Goal: Task Accomplishment & Management: Complete application form

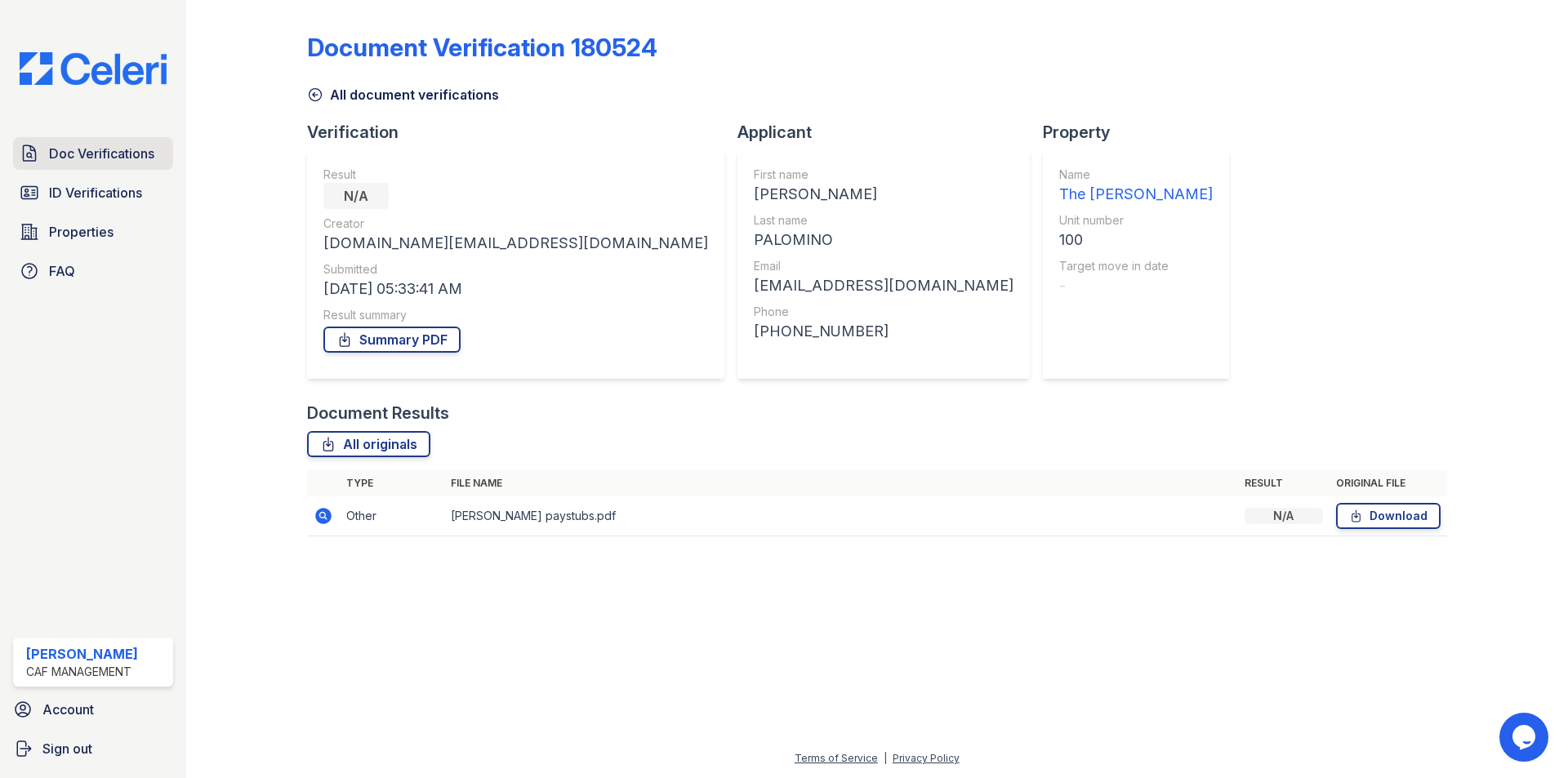
click at [103, 157] on span "Doc Verifications" at bounding box center [102, 154] width 105 height 20
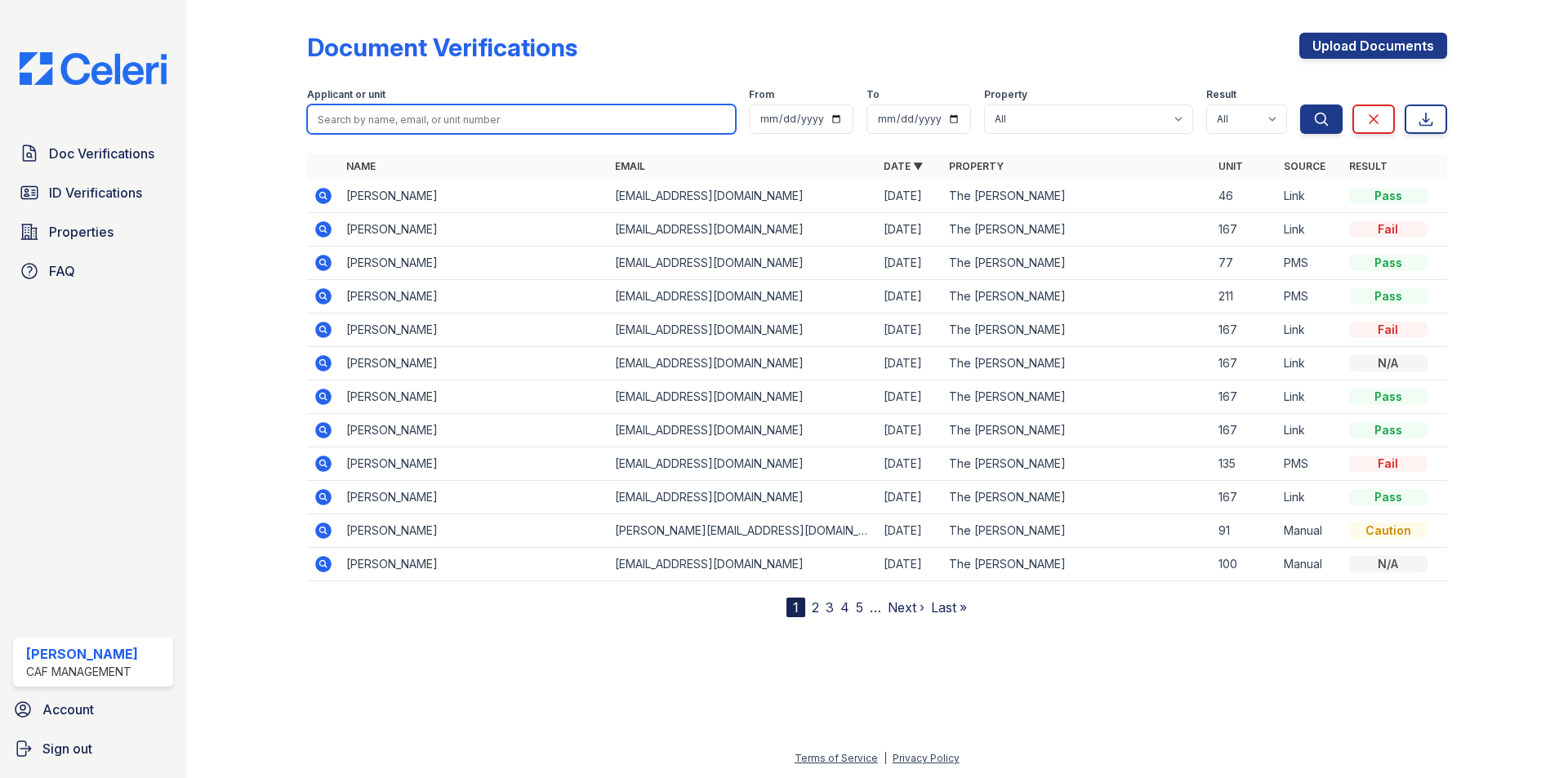
click at [544, 121] on input "search" at bounding box center [521, 119] width 429 height 30
type input "De"
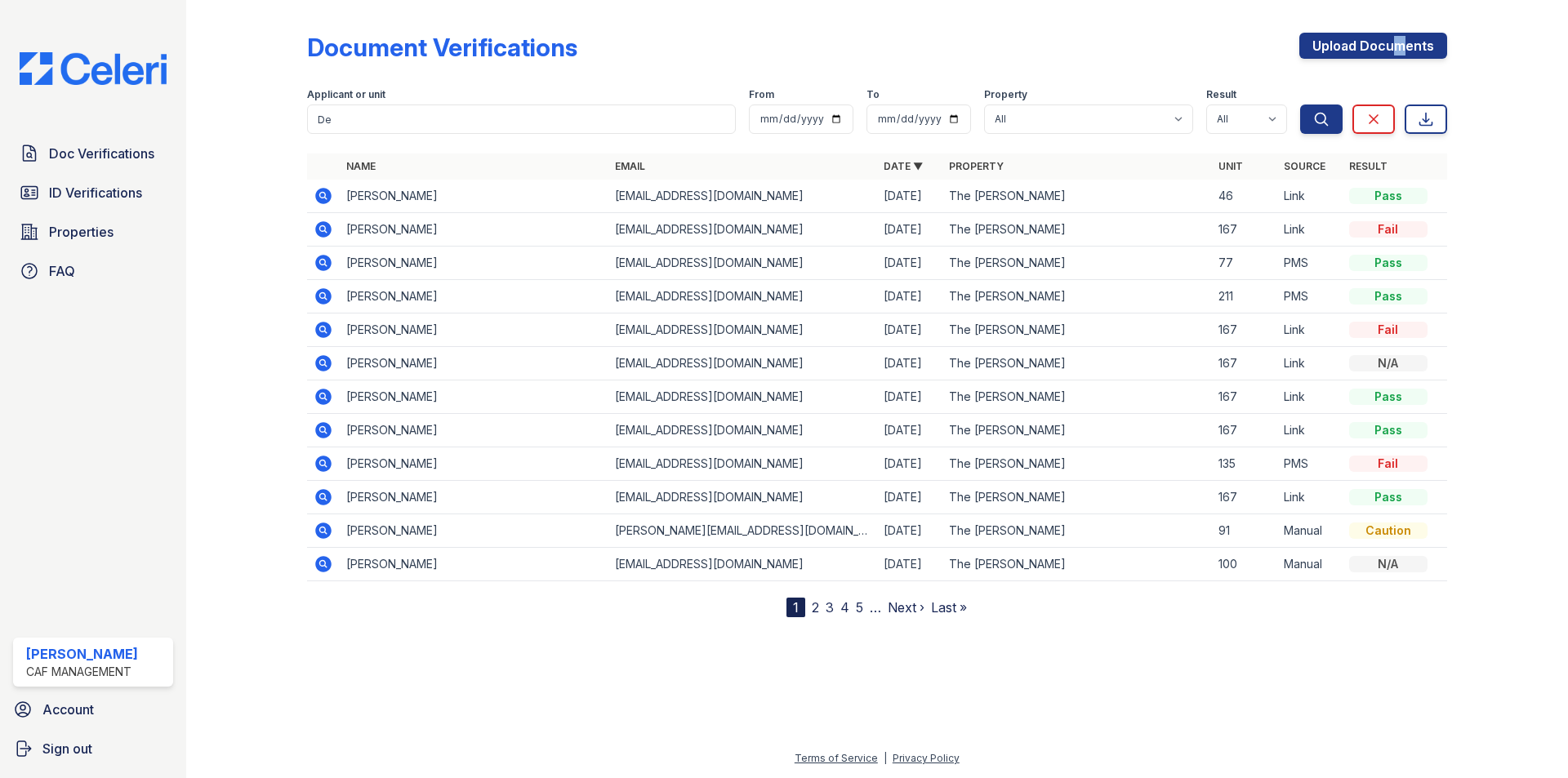
click at [1392, 31] on div "Document Verifications Upload Documents Filter Applicant or unit De From To Pro…" at bounding box center [877, 312] width 1140 height 611
click at [1359, 30] on div "Document Verifications Upload Documents Filter Applicant or unit De From To Pro…" at bounding box center [877, 312] width 1140 height 611
click at [1351, 43] on link "Upload Documents" at bounding box center [1373, 45] width 148 height 26
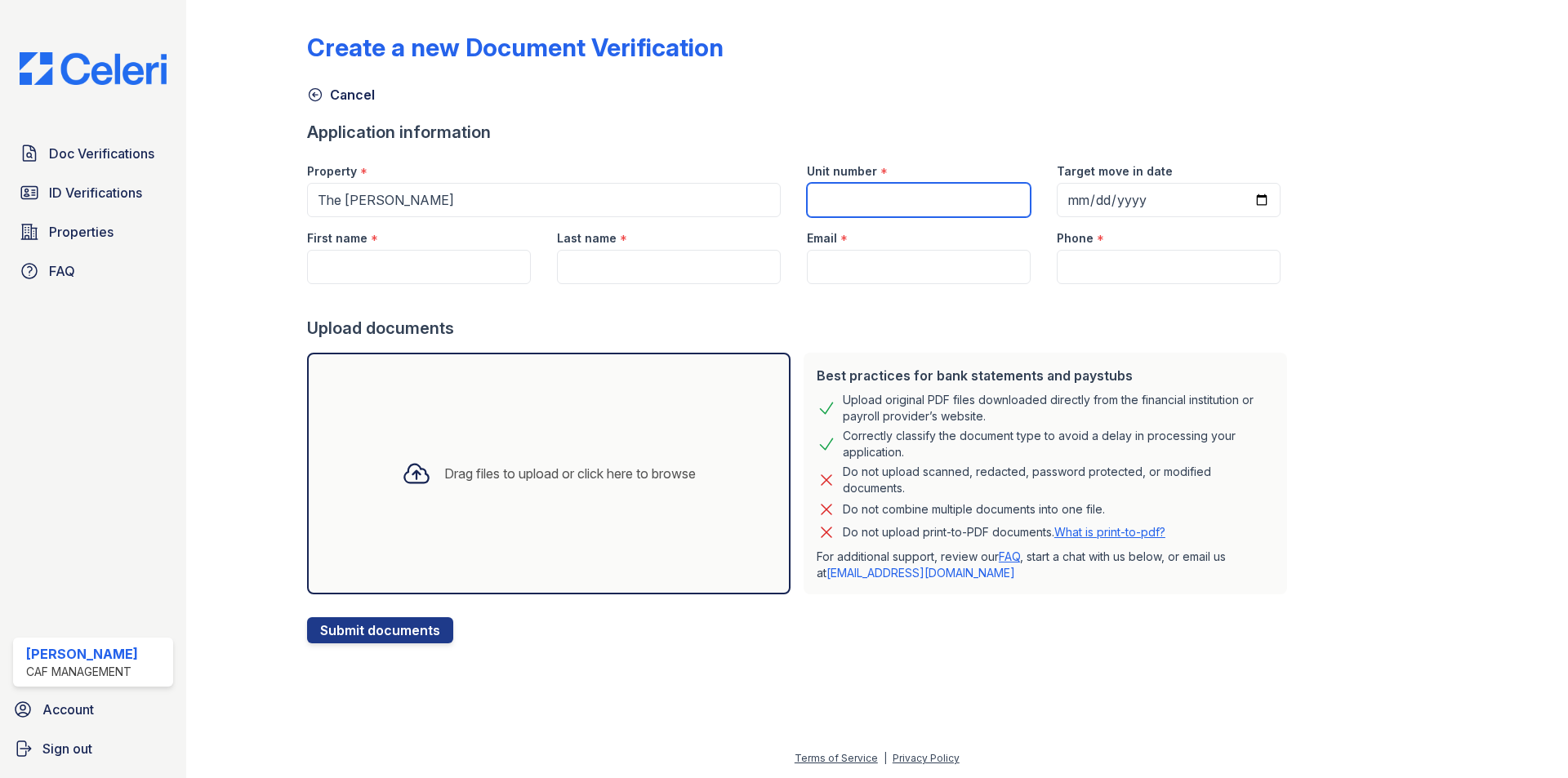
click at [991, 189] on input "Unit number" at bounding box center [918, 200] width 224 height 34
type input "172"
type input "2024-09-09"
type input "0005-09-09"
type input "2025-09-09"
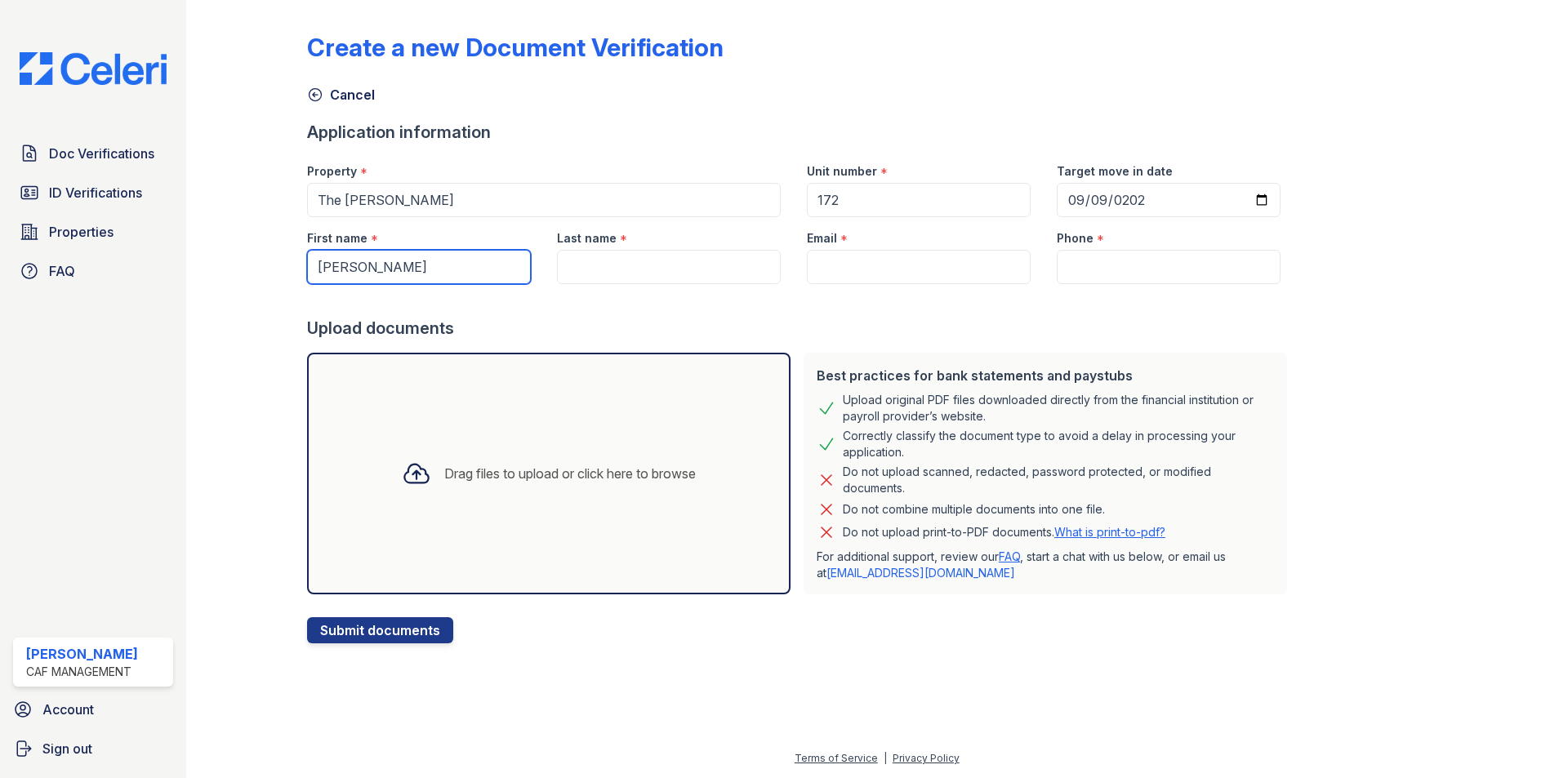
type input "[PERSON_NAME]"
type input "Bell"
type input "[EMAIL_ADDRESS][DOMAIN_NAME]"
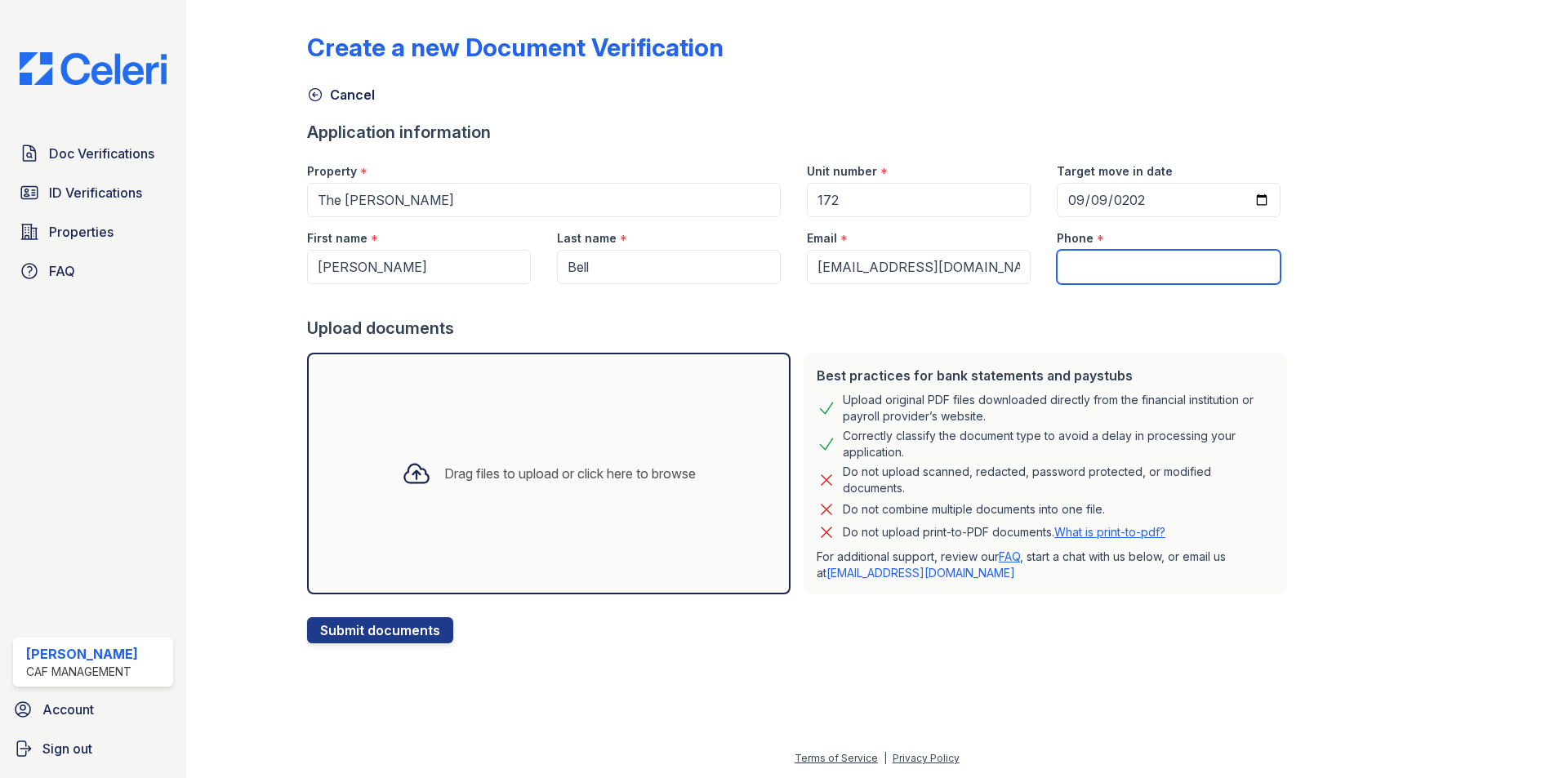
click at [1106, 261] on input "Phone" at bounding box center [1168, 267] width 224 height 34
click at [1081, 279] on input "414" at bounding box center [1168, 267] width 224 height 34
click at [1081, 278] on input "414" at bounding box center [1168, 267] width 224 height 34
paste input "14147083778"
type input "14147083778"
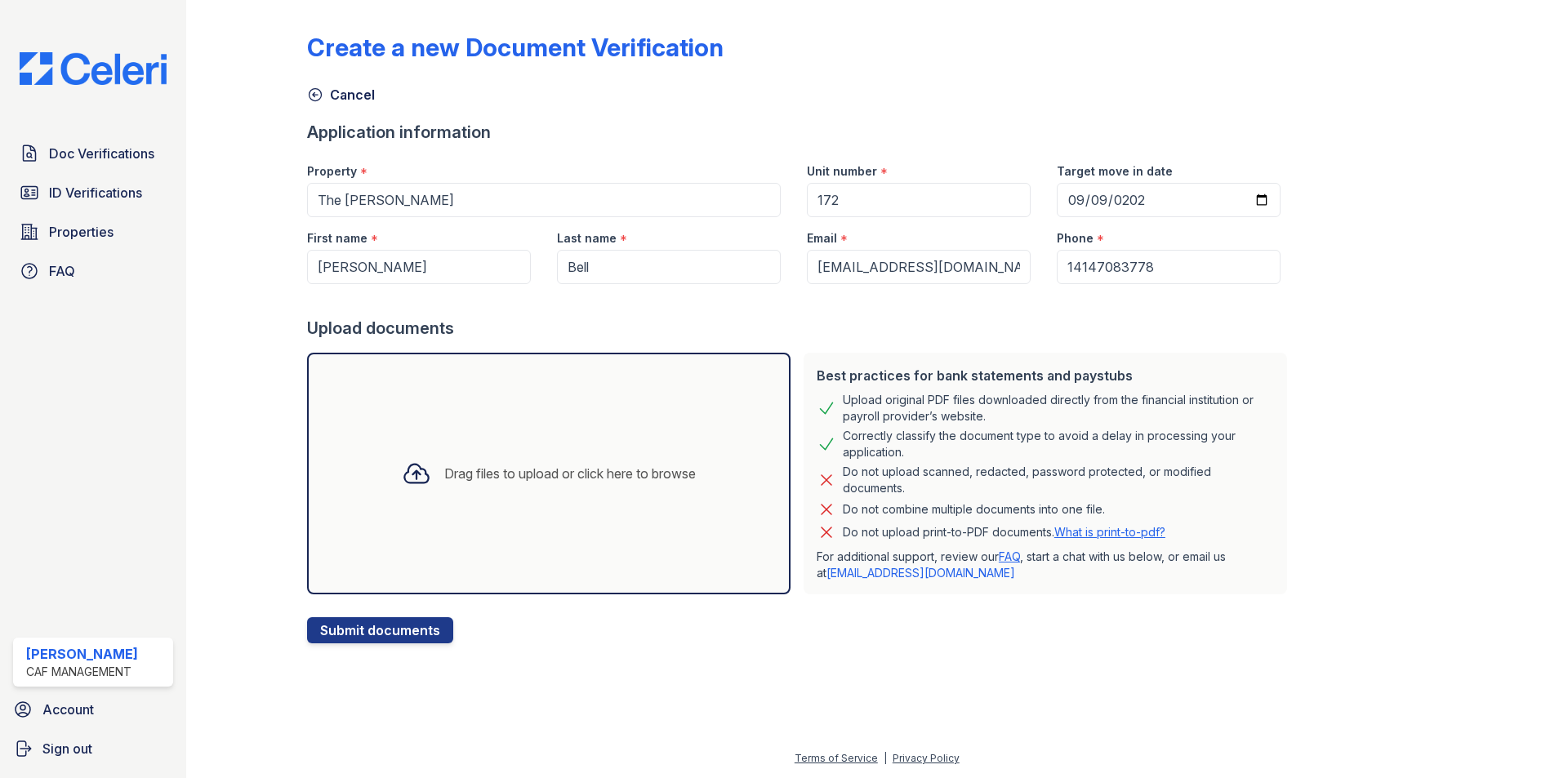
click at [558, 472] on div "Drag files to upload or click here to browse" at bounding box center [571, 473] width 252 height 20
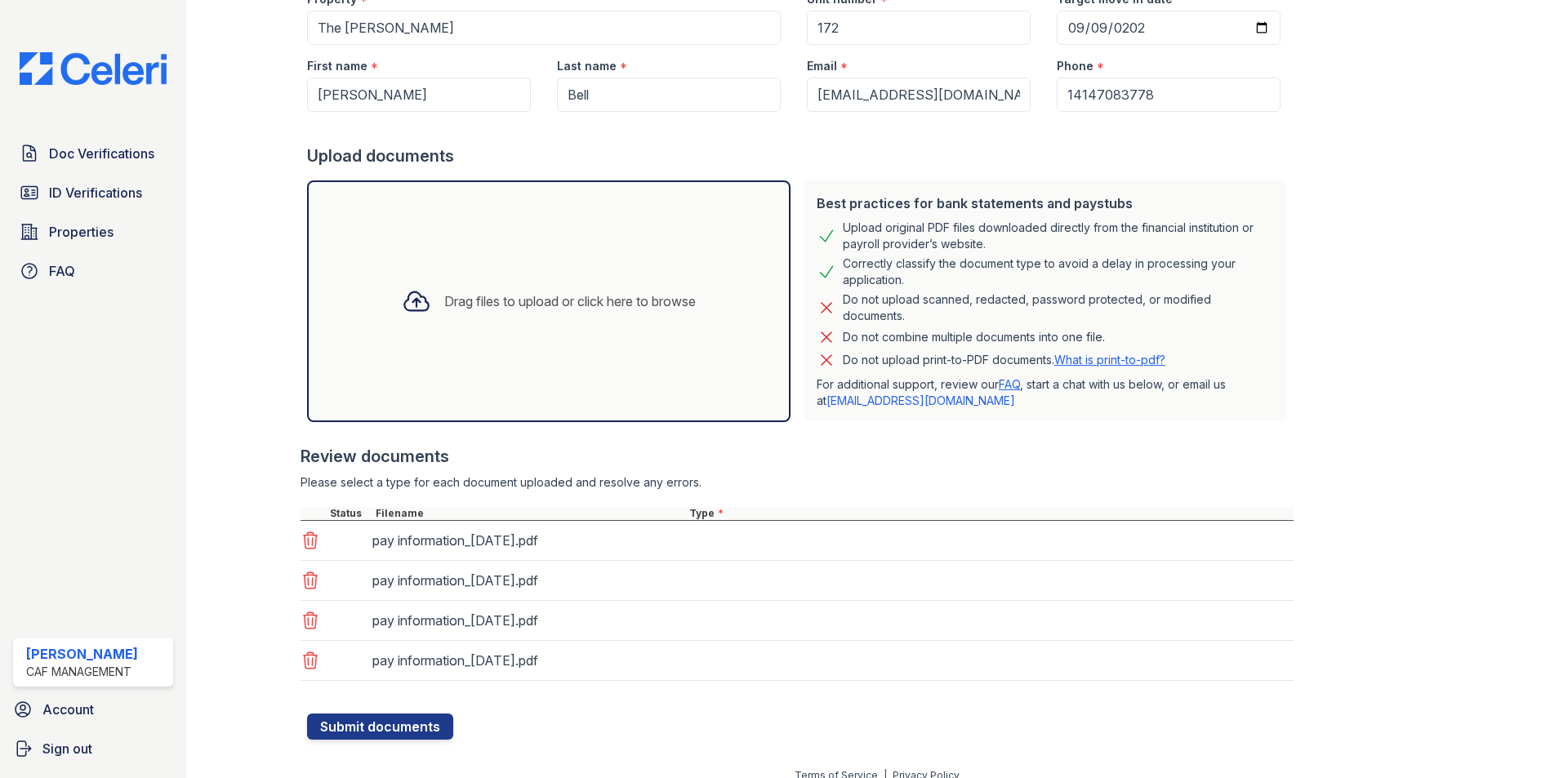
scroll to position [190, 0]
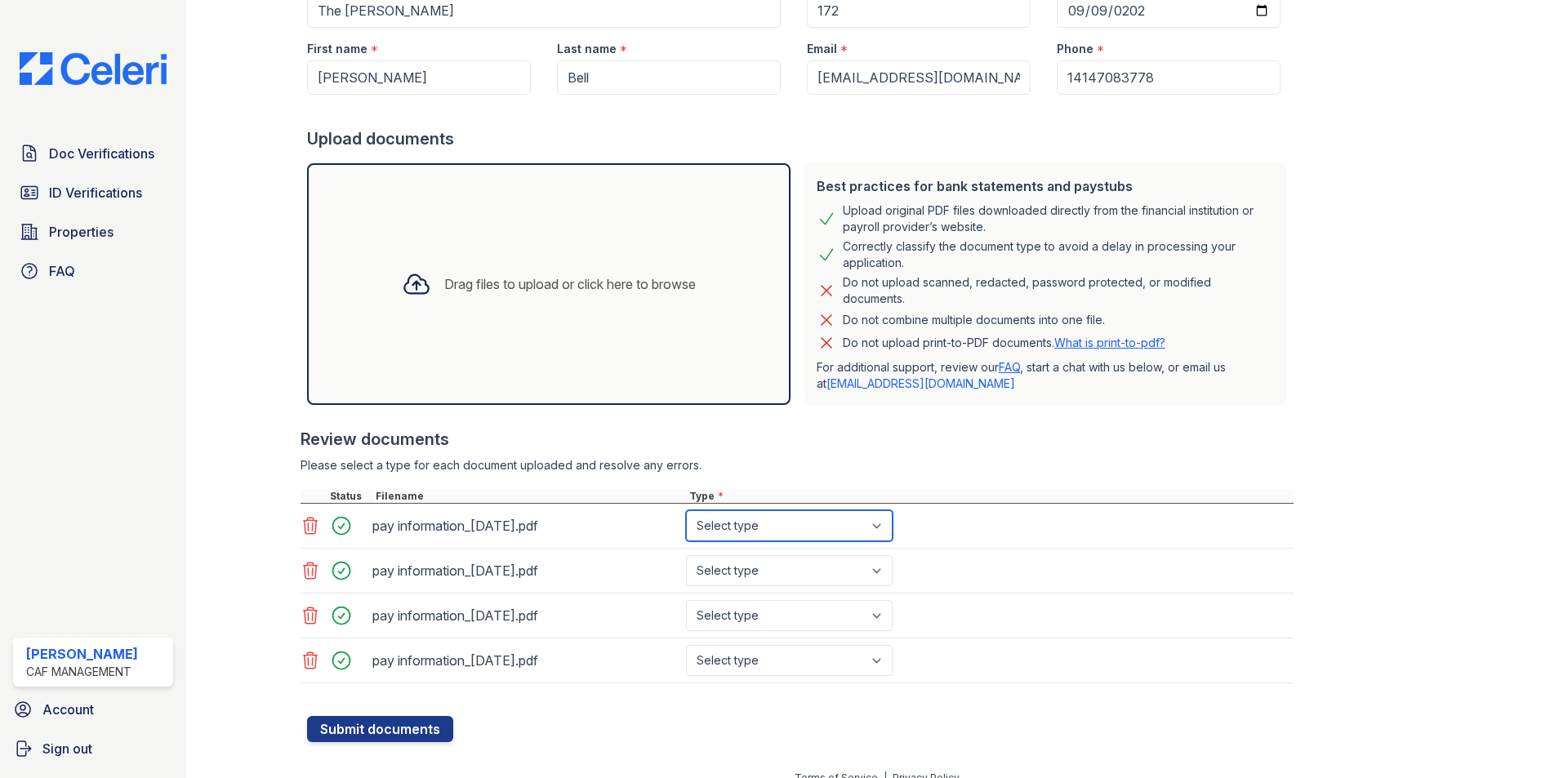
click at [808, 533] on select "Select type Paystub Bank Statement Offer Letter Tax Documents Benefit Award Let…" at bounding box center [790, 526] width 207 height 31
select select "paystub"
click at [687, 510] on select "Select type Paystub Bank Statement Offer Letter Tax Documents Benefit Award Let…" at bounding box center [790, 526] width 207 height 31
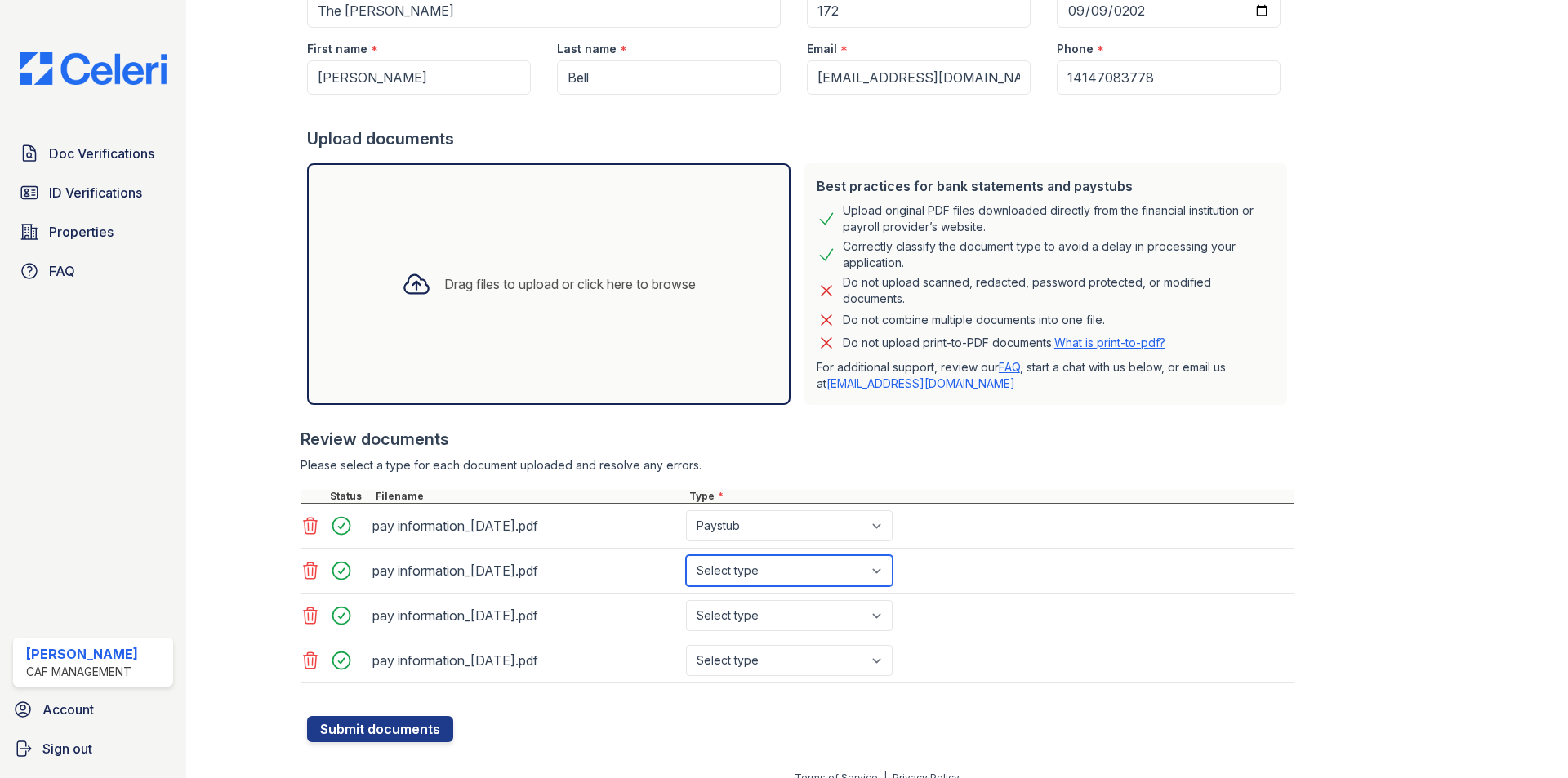
click at [775, 577] on select "Select type Paystub Bank Statement Offer Letter Tax Documents Benefit Award Let…" at bounding box center [790, 570] width 207 height 31
select select "paystub"
click at [687, 555] on select "Select type Paystub Bank Statement Offer Letter Tax Documents Benefit Award Let…" at bounding box center [790, 570] width 207 height 31
click at [774, 614] on select "Select type Paystub Bank Statement Offer Letter Tax Documents Benefit Award Let…" at bounding box center [790, 615] width 207 height 31
select select "paystub"
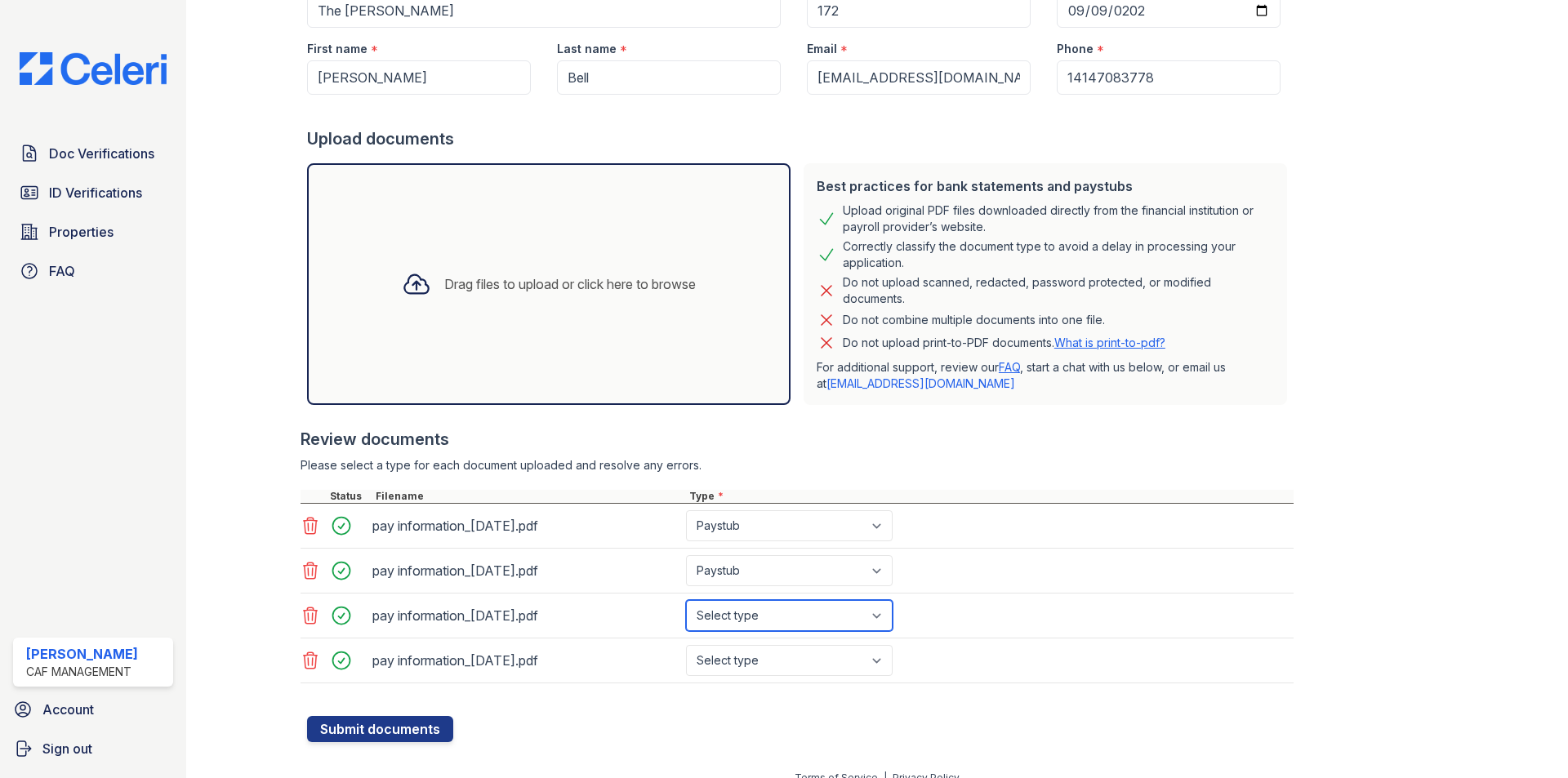
click at [687, 600] on select "Select type Paystub Bank Statement Offer Letter Tax Documents Benefit Award Let…" at bounding box center [790, 615] width 207 height 31
click at [736, 682] on div "pay information_2025-07-17.pdf Select type Paystub Bank Statement Offer Letter …" at bounding box center [797, 661] width 993 height 45
click at [733, 667] on select "Select type Paystub Bank Statement Offer Letter Tax Documents Benefit Award Let…" at bounding box center [790, 660] width 207 height 31
select select "paystub"
click at [687, 645] on select "Select type Paystub Bank Statement Offer Letter Tax Documents Benefit Award Let…" at bounding box center [790, 660] width 207 height 31
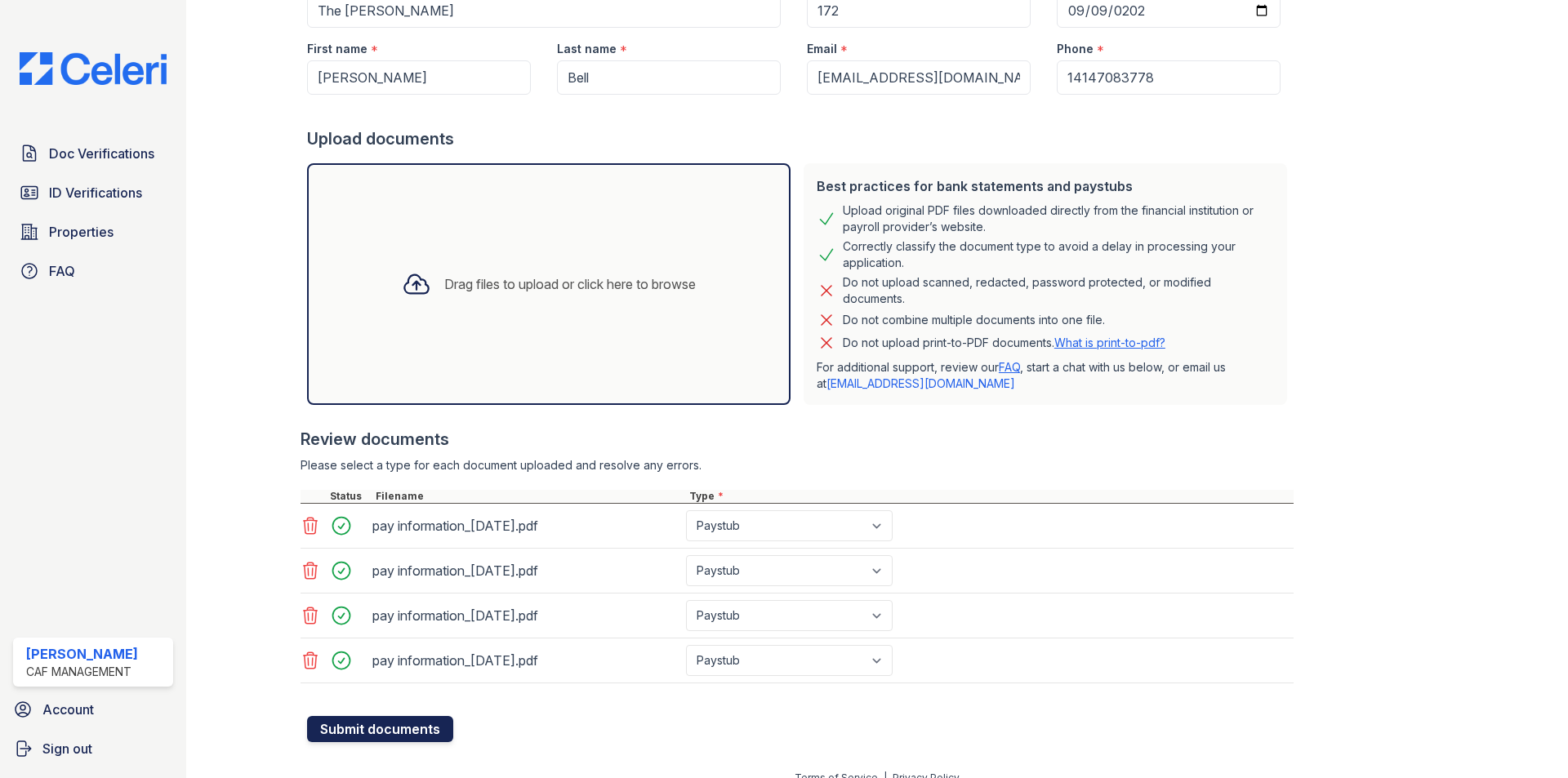
click at [405, 718] on button "Submit documents" at bounding box center [380, 729] width 146 height 26
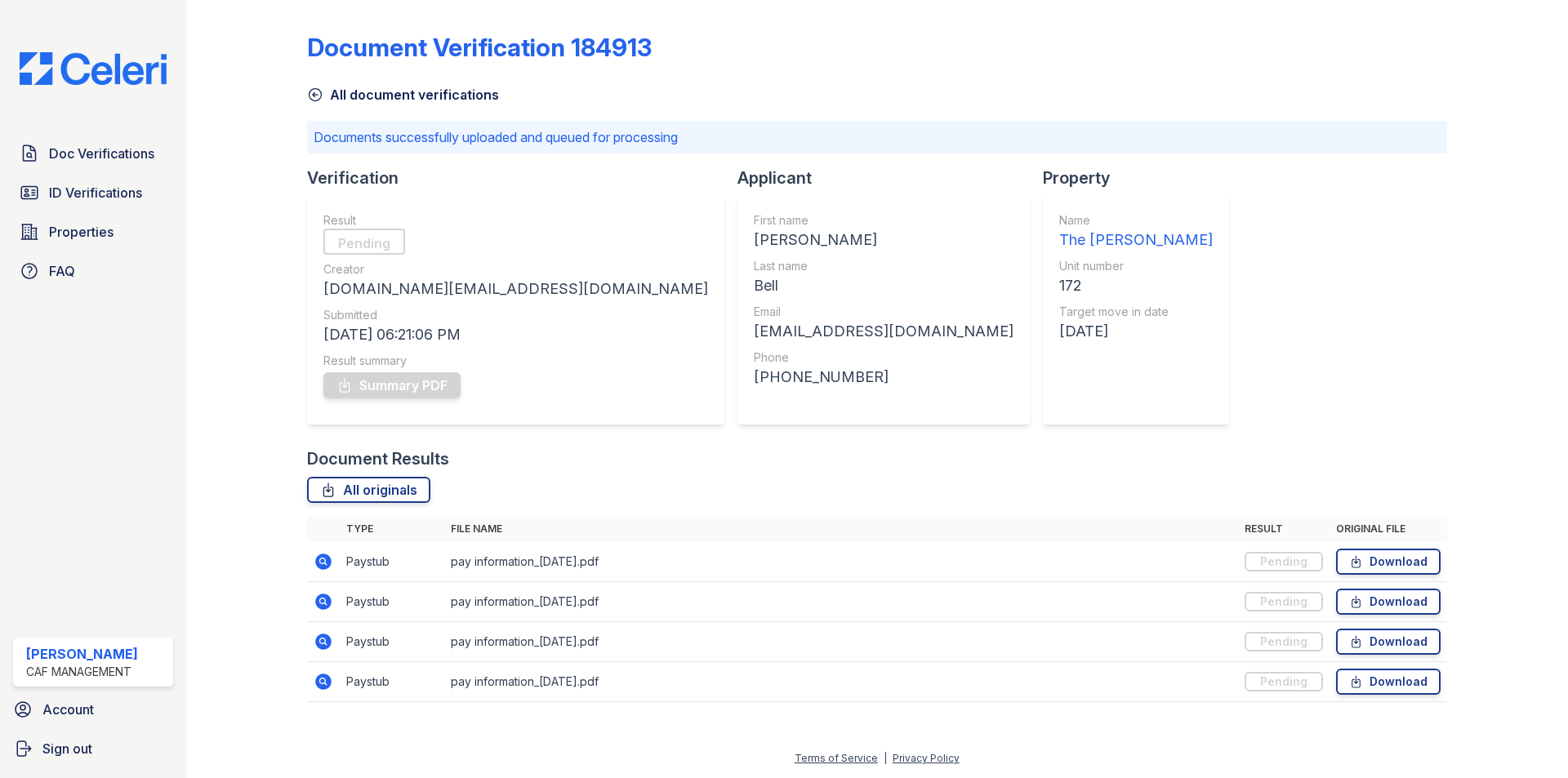
click at [390, 89] on link "All document verifications" at bounding box center [403, 95] width 192 height 20
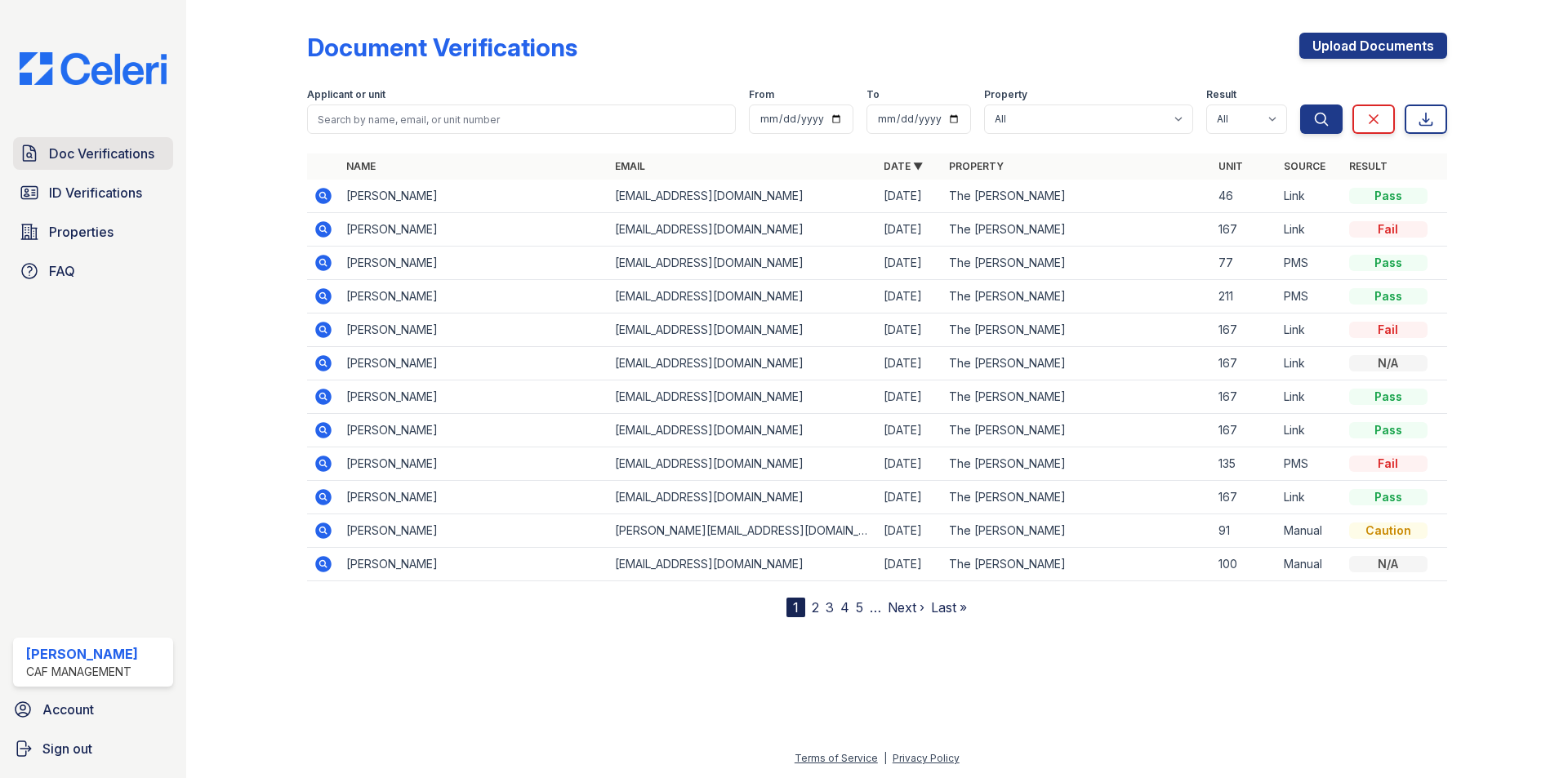
click at [65, 158] on span "Doc Verifications" at bounding box center [102, 154] width 105 height 20
click at [128, 165] on link "Doc Verifications" at bounding box center [93, 154] width 160 height 32
click at [126, 163] on span "Doc Verifications" at bounding box center [102, 154] width 105 height 20
click at [126, 162] on span "Doc Verifications" at bounding box center [102, 154] width 105 height 20
click at [128, 161] on span "Doc Verifications" at bounding box center [102, 154] width 105 height 20
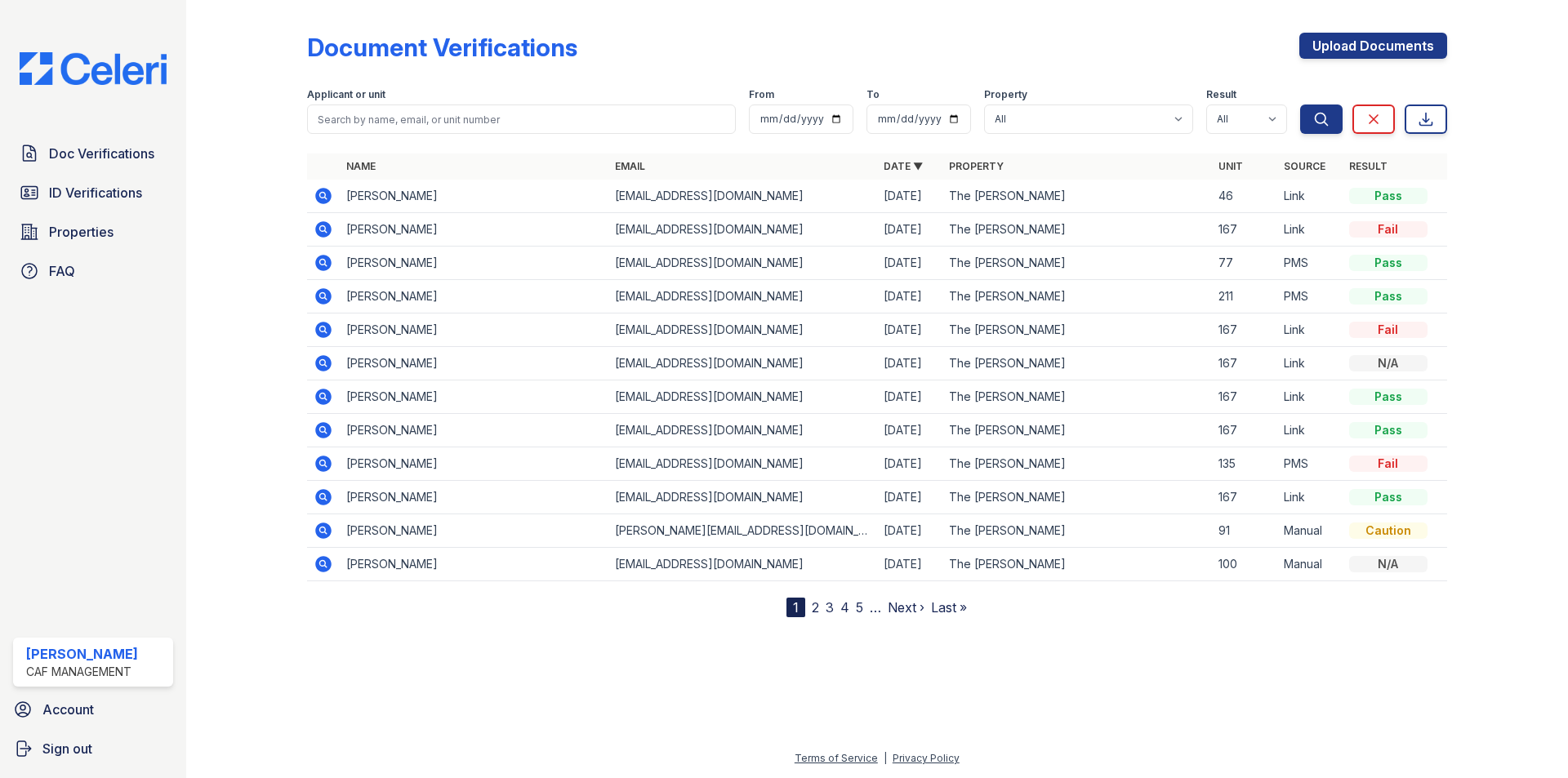
click at [136, 155] on span "Doc Verifications" at bounding box center [102, 154] width 105 height 20
click at [134, 202] on span "ID Verifications" at bounding box center [96, 193] width 93 height 20
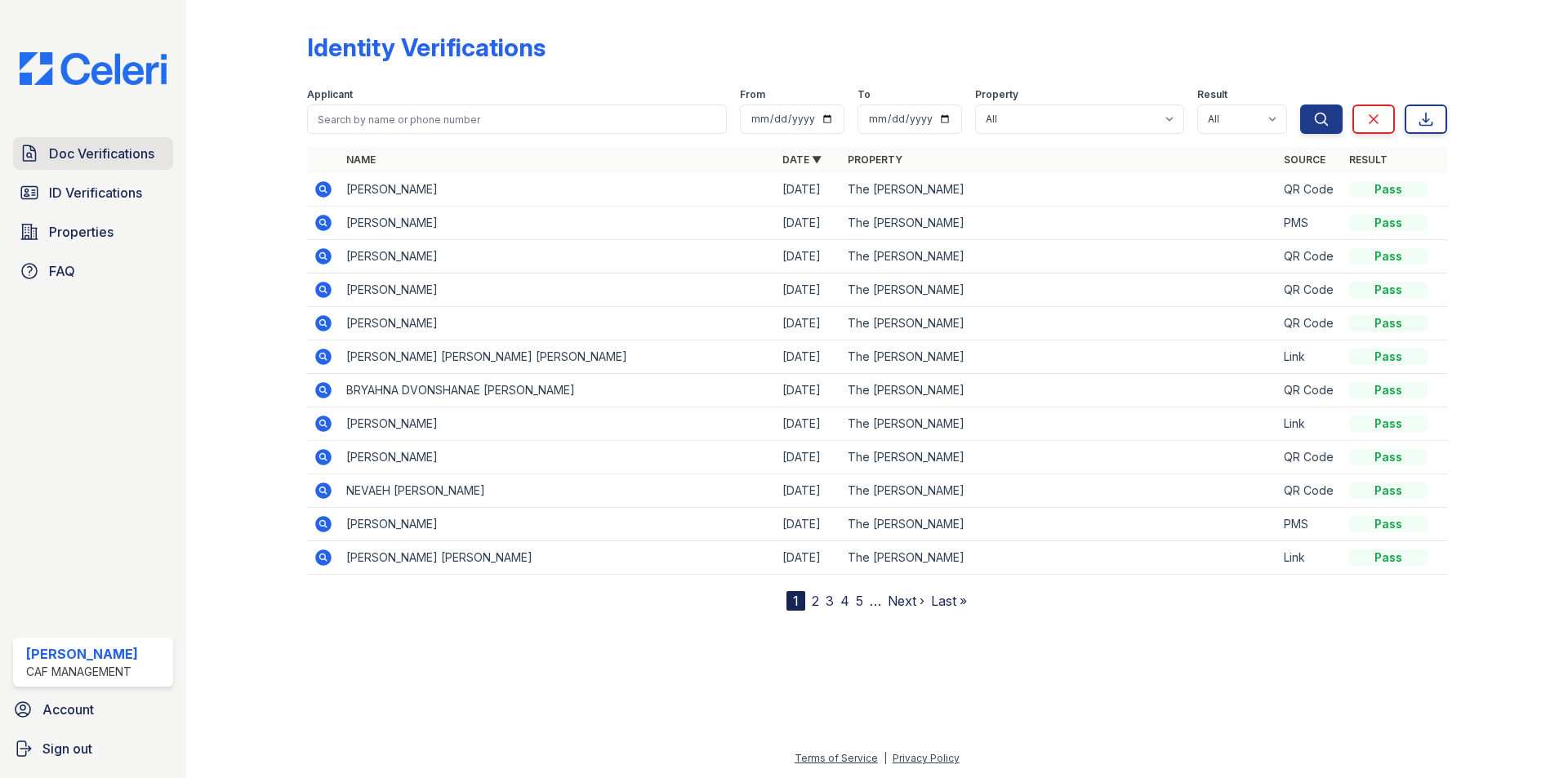
click at [154, 166] on link "Doc Verifications" at bounding box center [93, 154] width 160 height 32
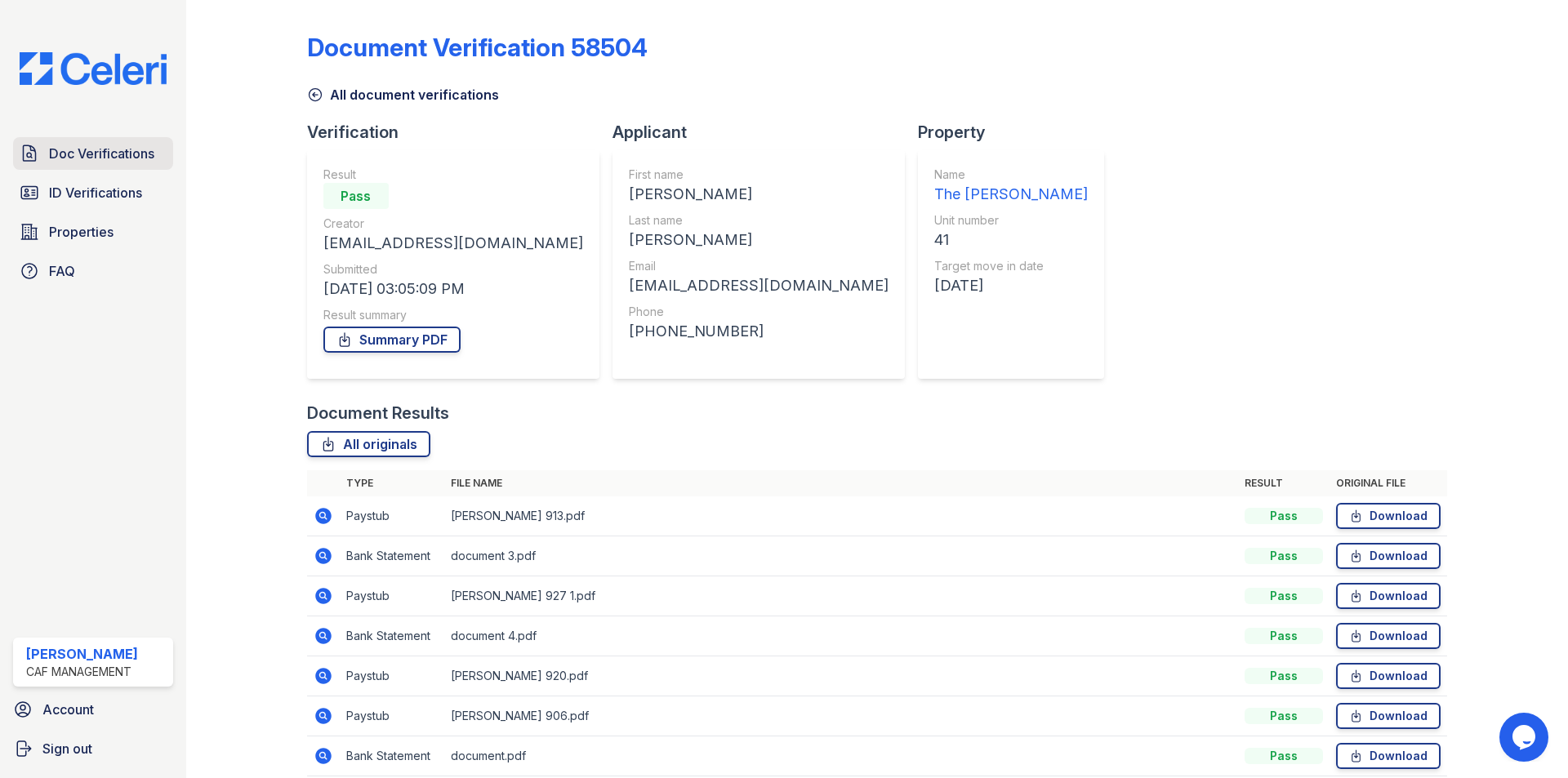
click at [40, 146] on link "Doc Verifications" at bounding box center [93, 154] width 160 height 32
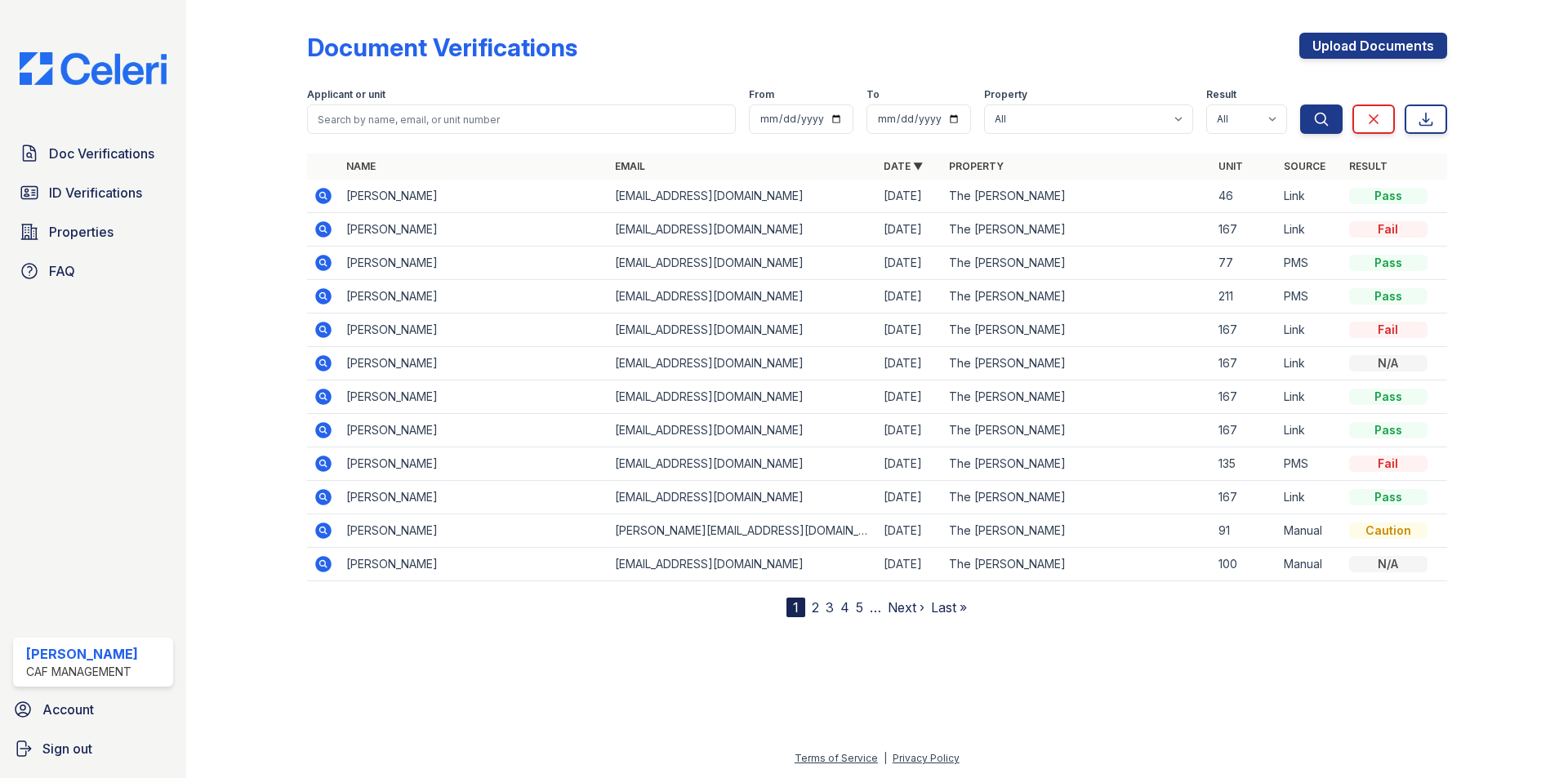
click at [331, 194] on icon at bounding box center [323, 196] width 16 height 16
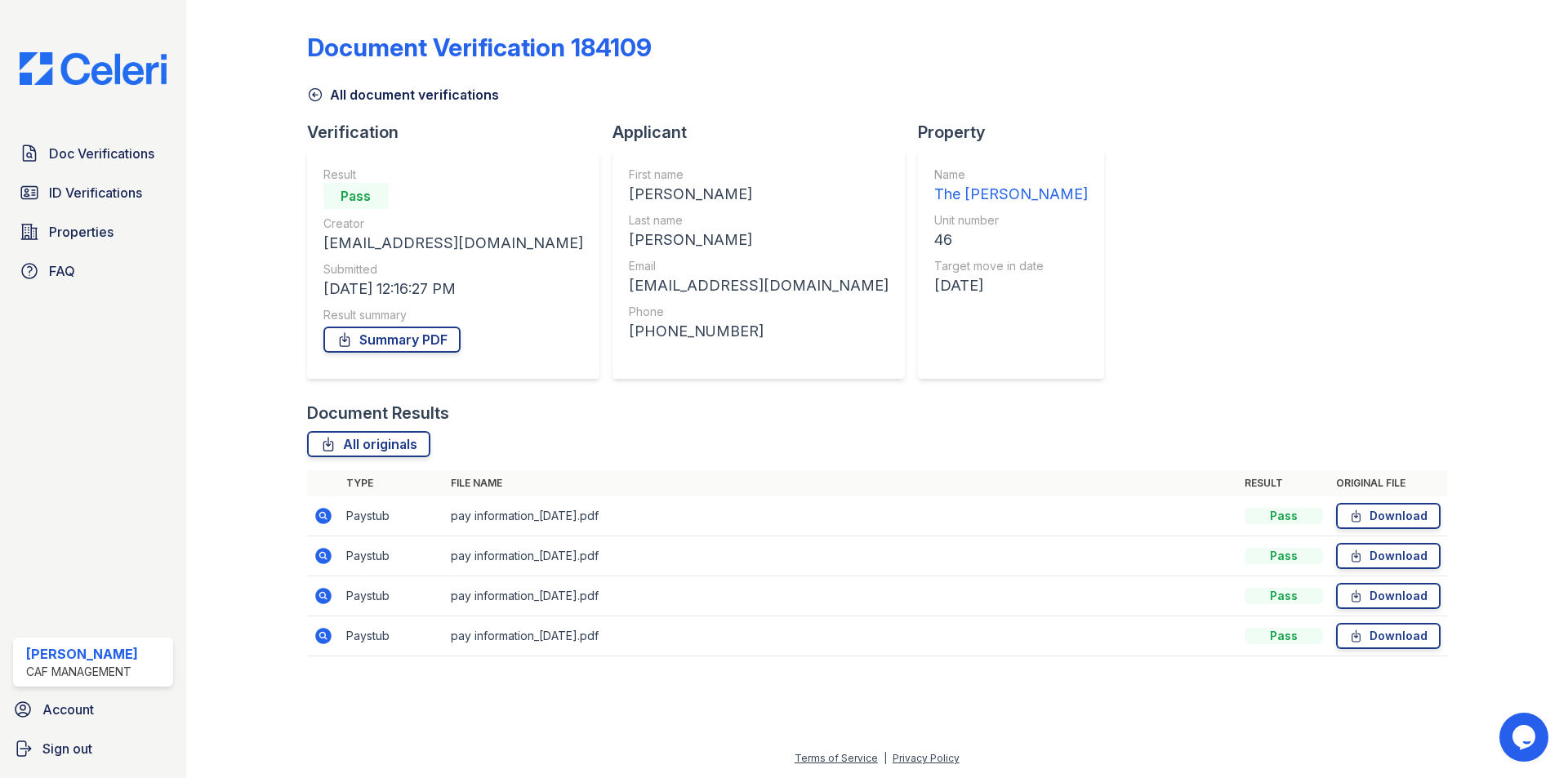
click at [321, 517] on icon at bounding box center [323, 517] width 20 height 20
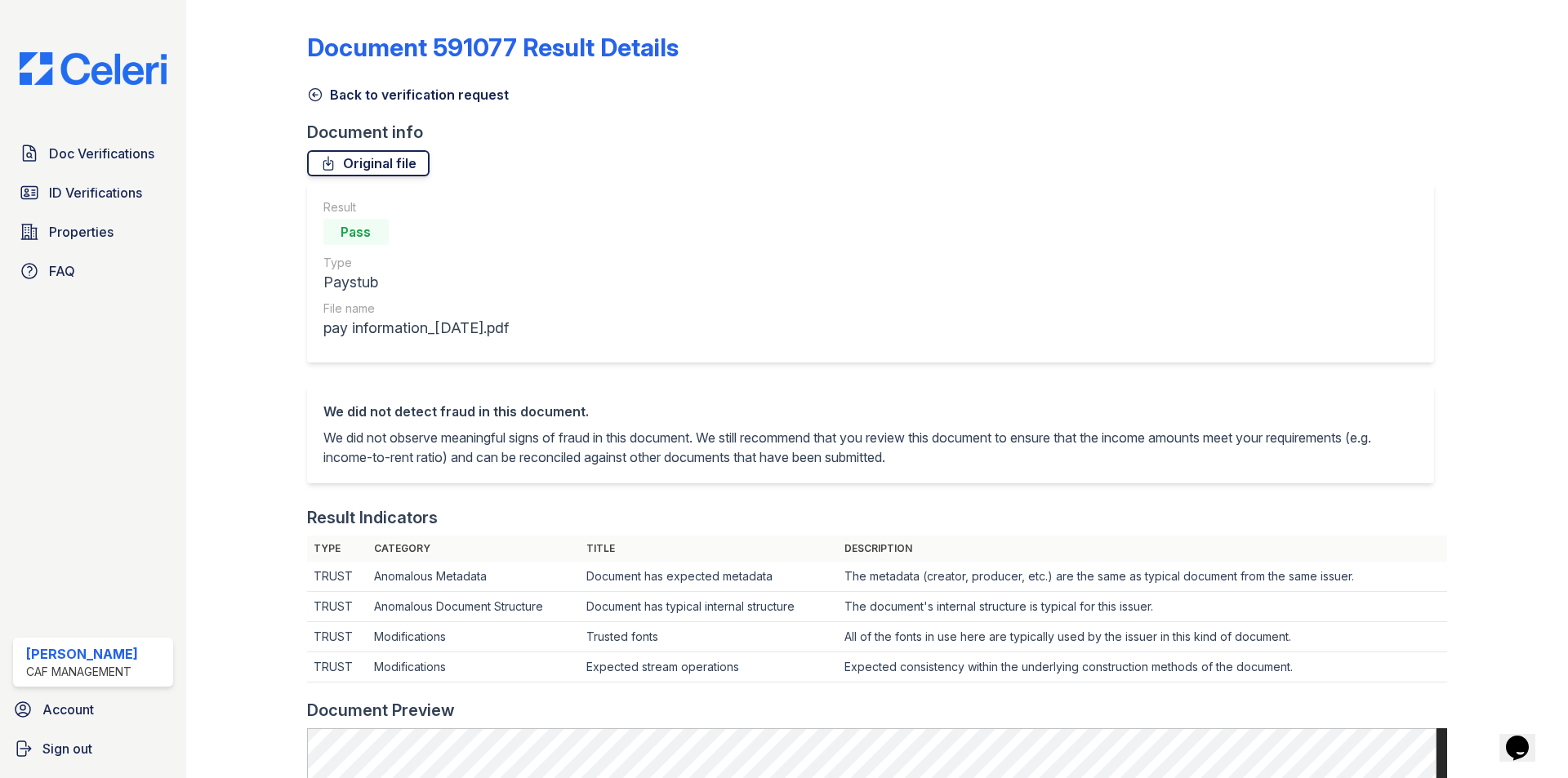
click at [373, 173] on link "Original file" at bounding box center [368, 163] width 122 height 26
click at [347, 90] on link "Back to verification request" at bounding box center [408, 95] width 202 height 20
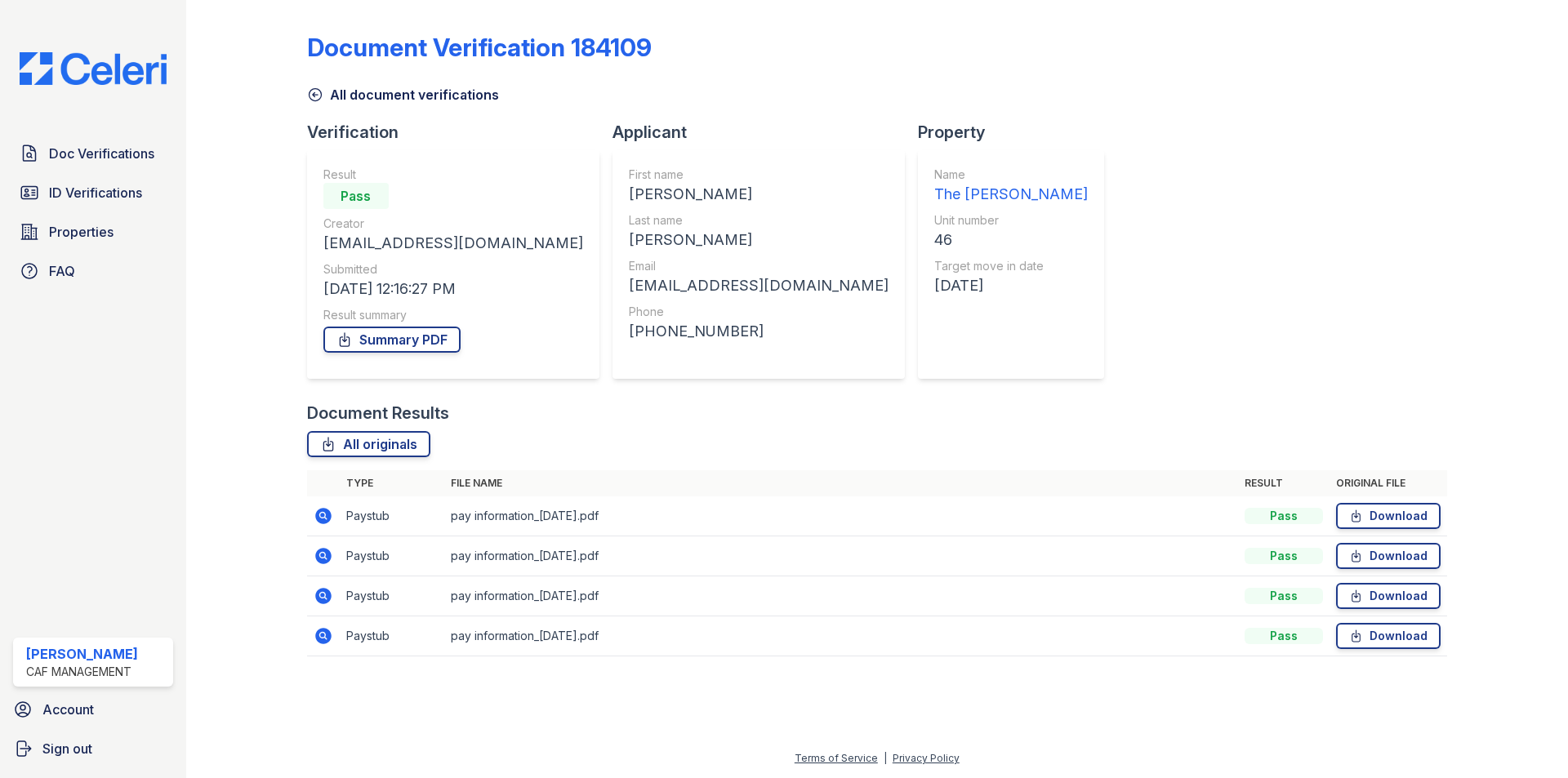
click at [324, 559] on icon at bounding box center [323, 556] width 16 height 16
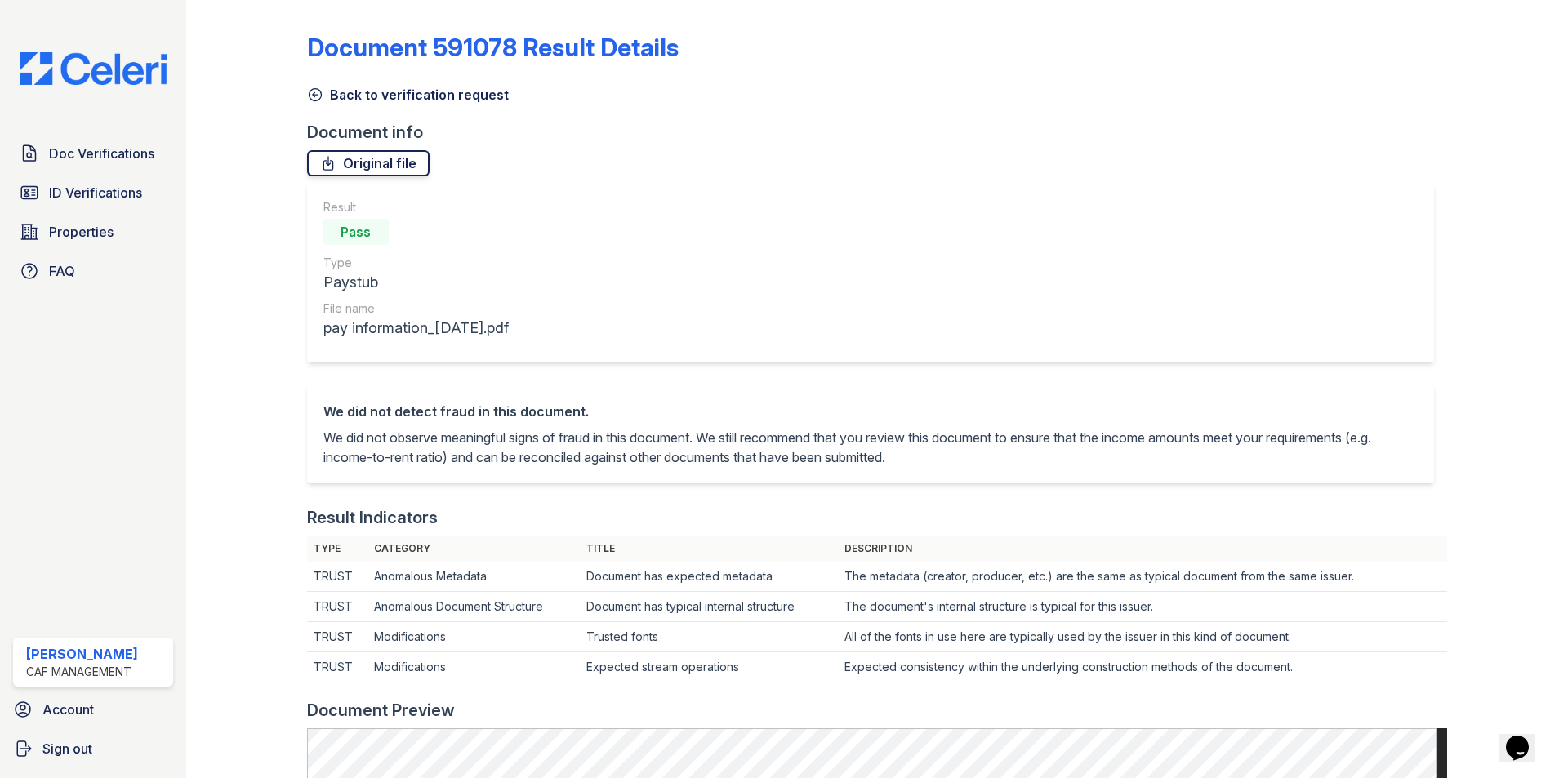
click at [398, 172] on link "Original file" at bounding box center [368, 163] width 122 height 26
click at [368, 95] on link "Back to verification request" at bounding box center [408, 95] width 202 height 20
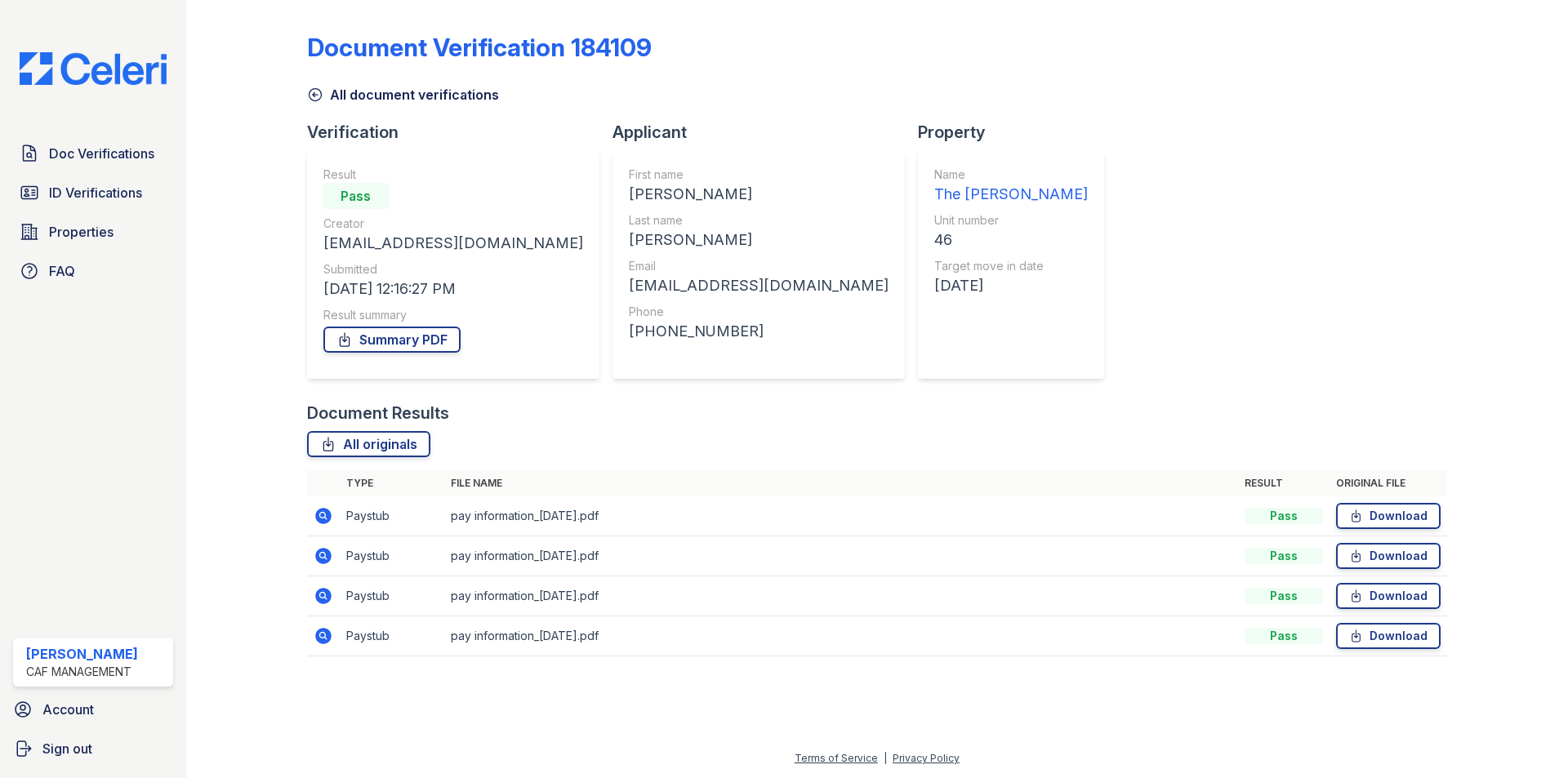
click at [327, 601] on icon at bounding box center [323, 597] width 16 height 16
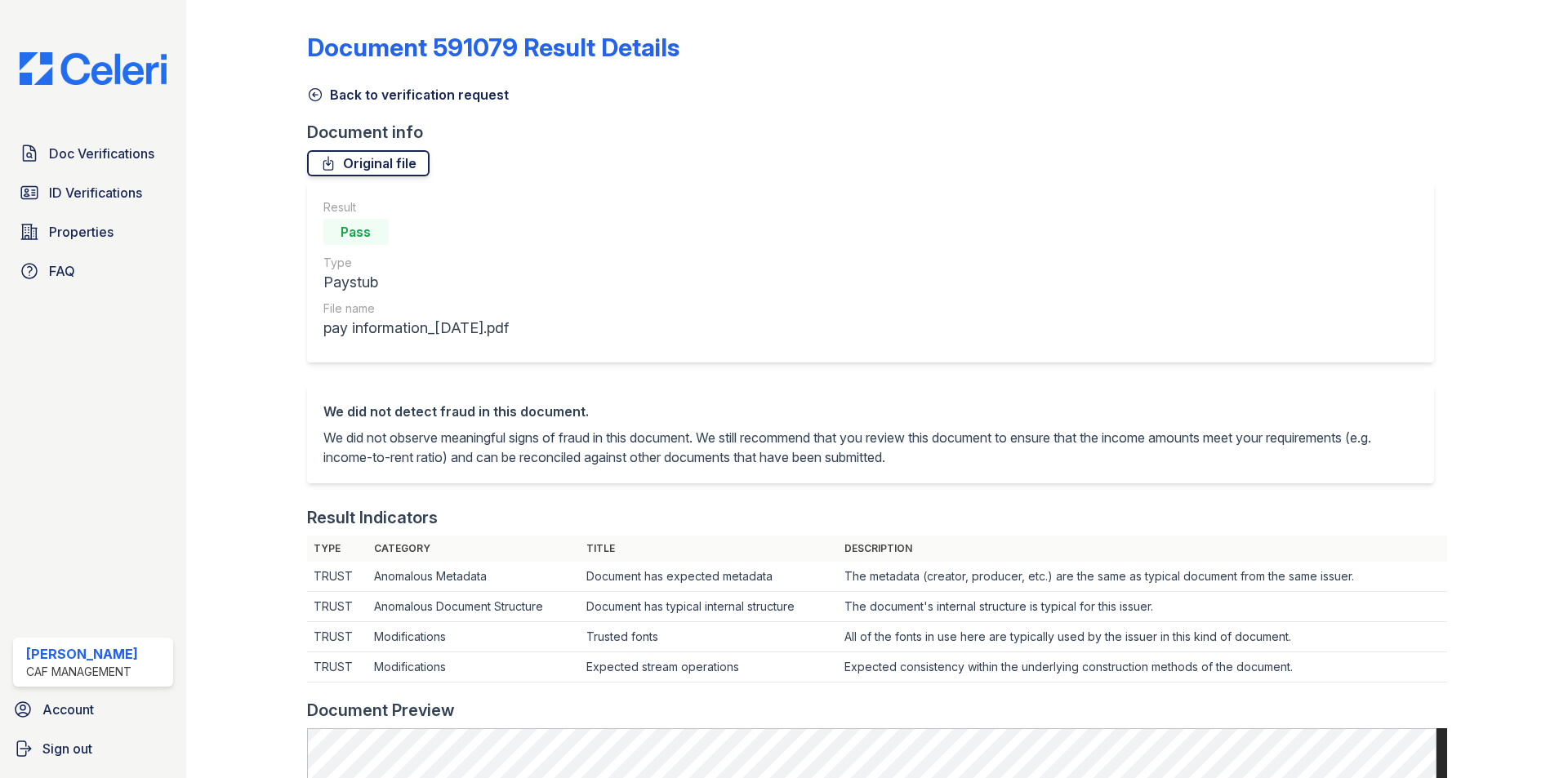
click at [396, 166] on link "Original file" at bounding box center [368, 163] width 122 height 26
click at [361, 94] on link "Back to verification request" at bounding box center [408, 95] width 202 height 20
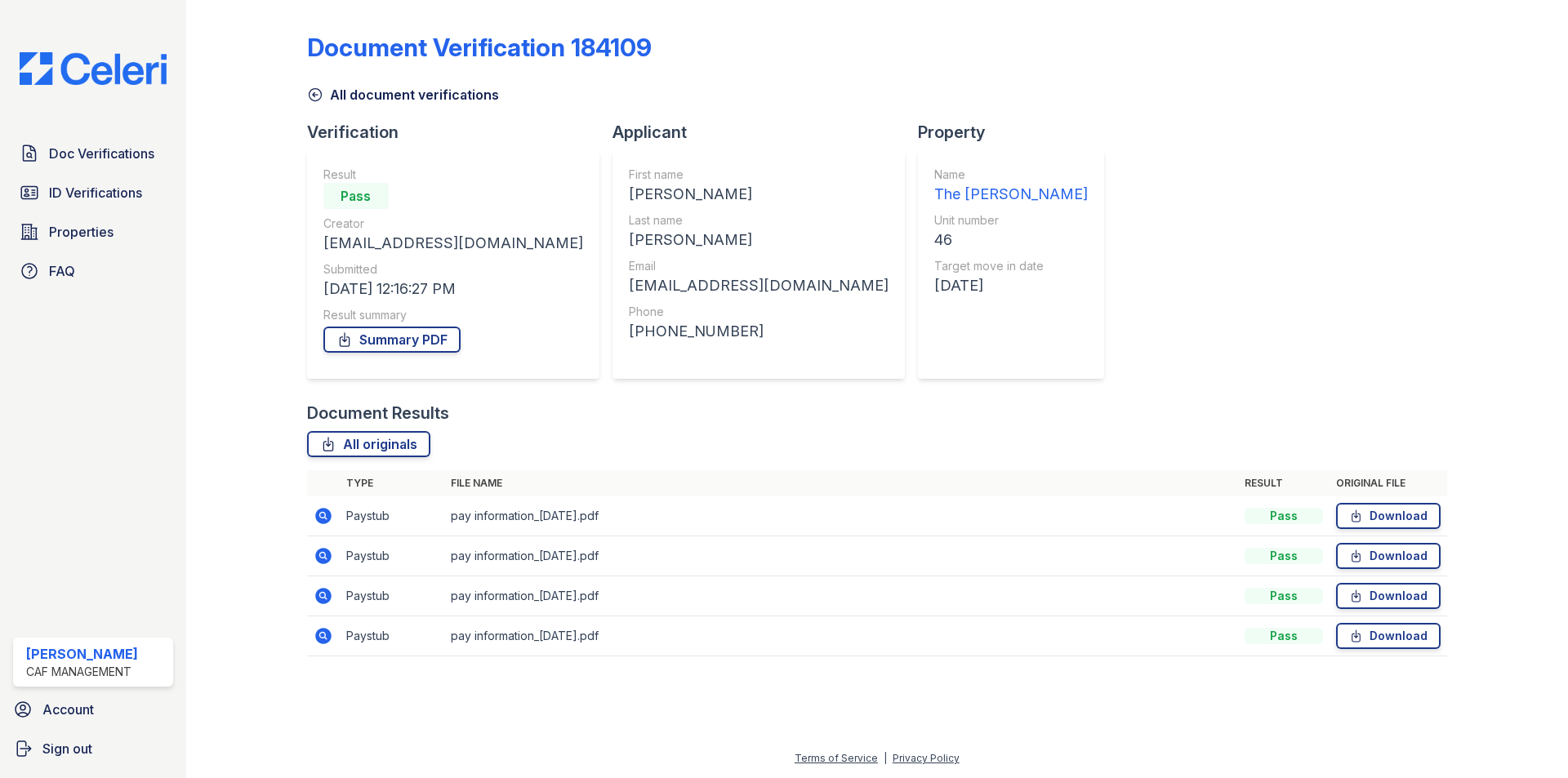
click at [317, 638] on icon at bounding box center [323, 636] width 16 height 16
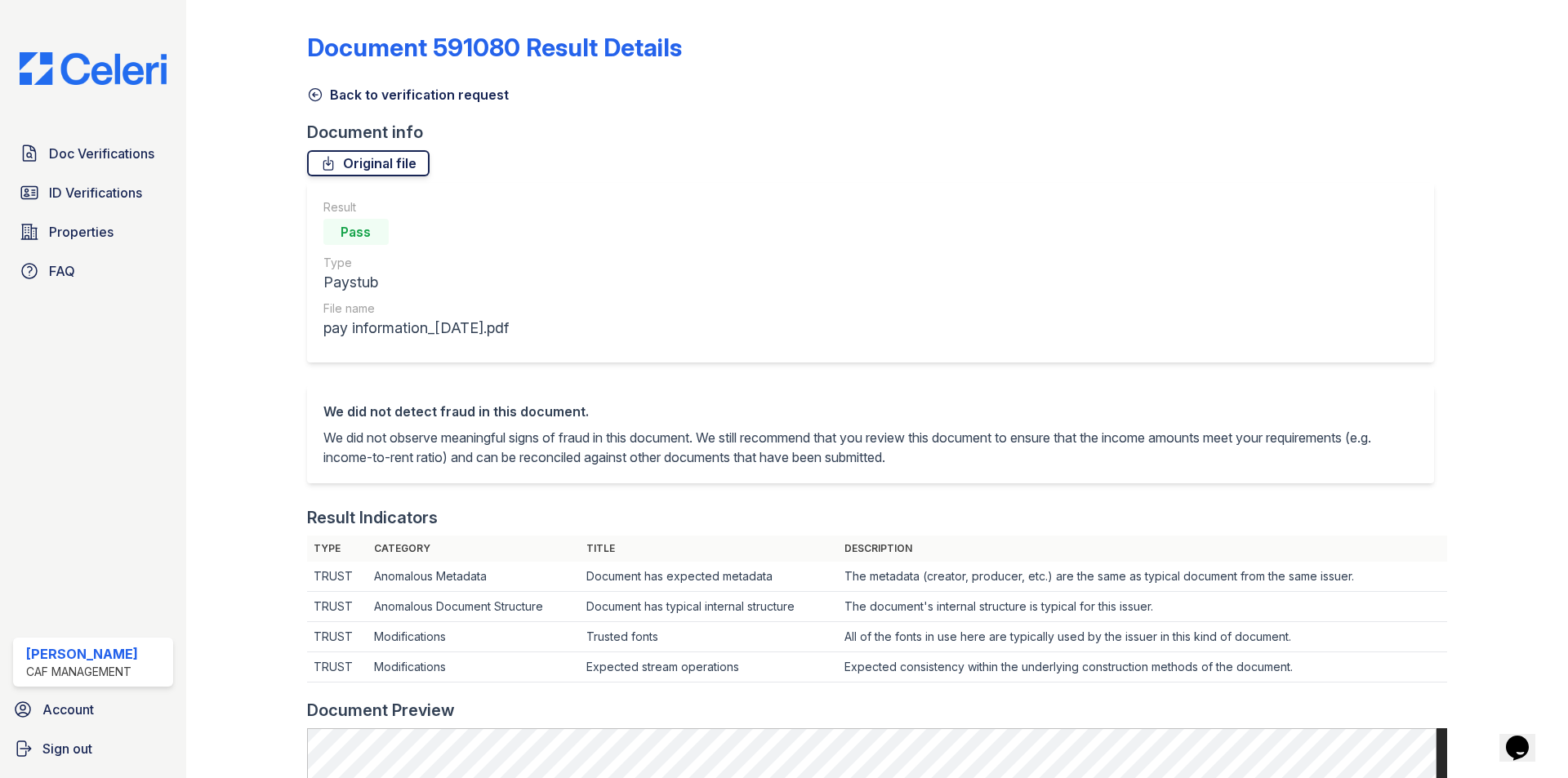
click at [377, 174] on link "Original file" at bounding box center [368, 163] width 122 height 26
click at [367, 93] on link "Back to verification request" at bounding box center [408, 95] width 202 height 20
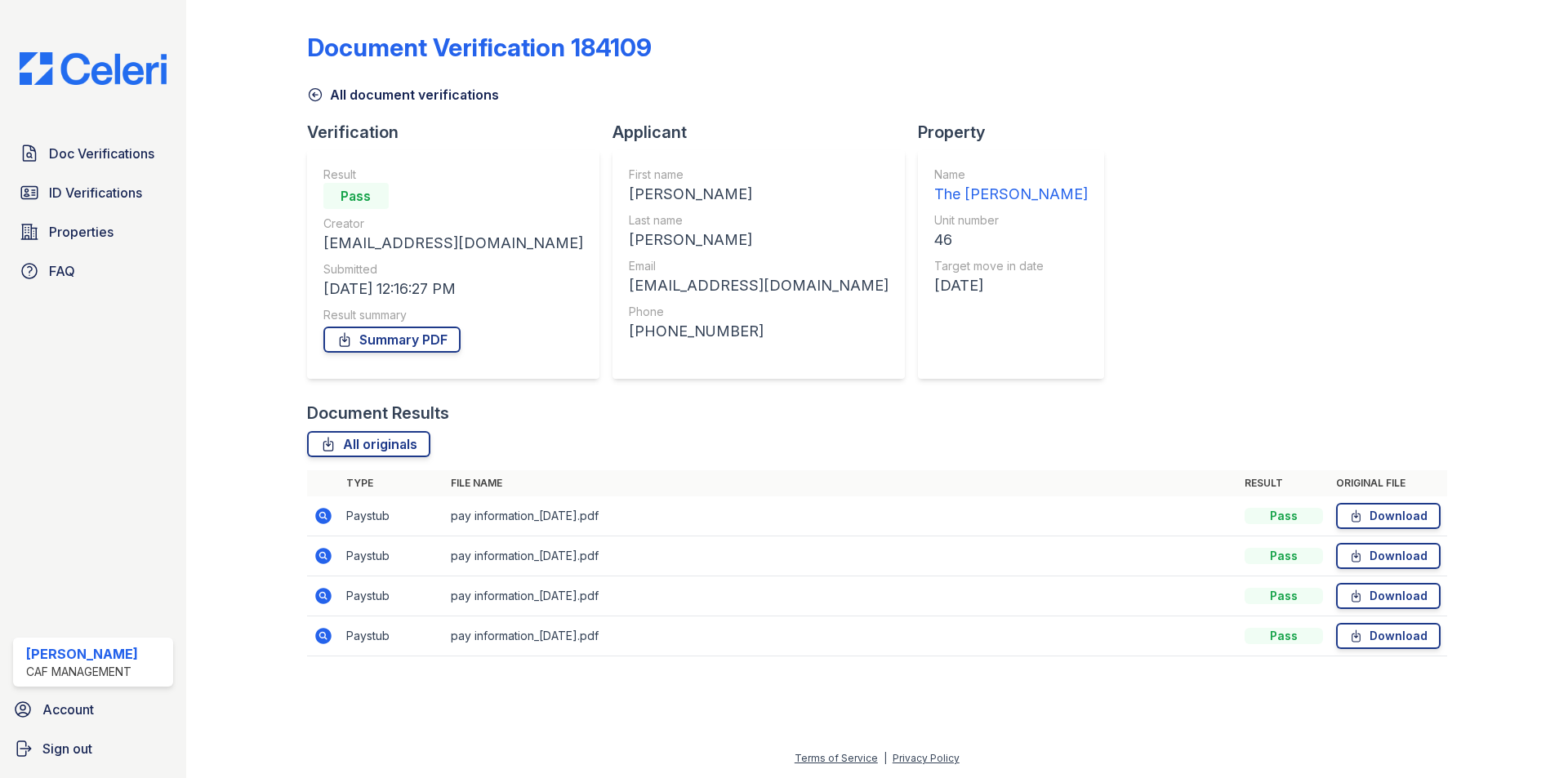
click at [629, 331] on div "[PHONE_NUMBER]" at bounding box center [758, 331] width 260 height 22
click at [629, 332] on div "[PHONE_NUMBER]" at bounding box center [758, 331] width 260 height 22
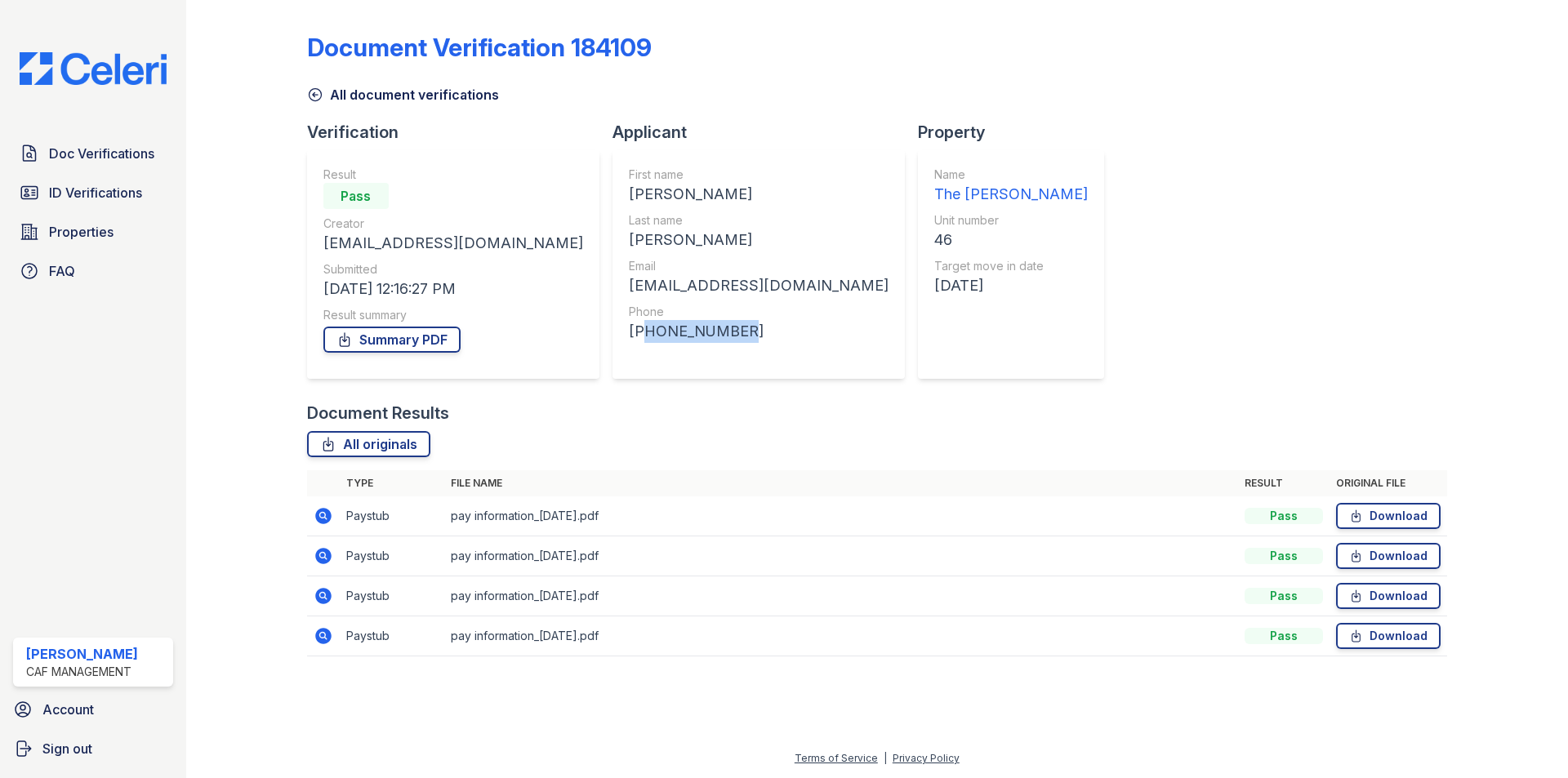
click at [385, 85] on link "All document verifications" at bounding box center [403, 95] width 192 height 20
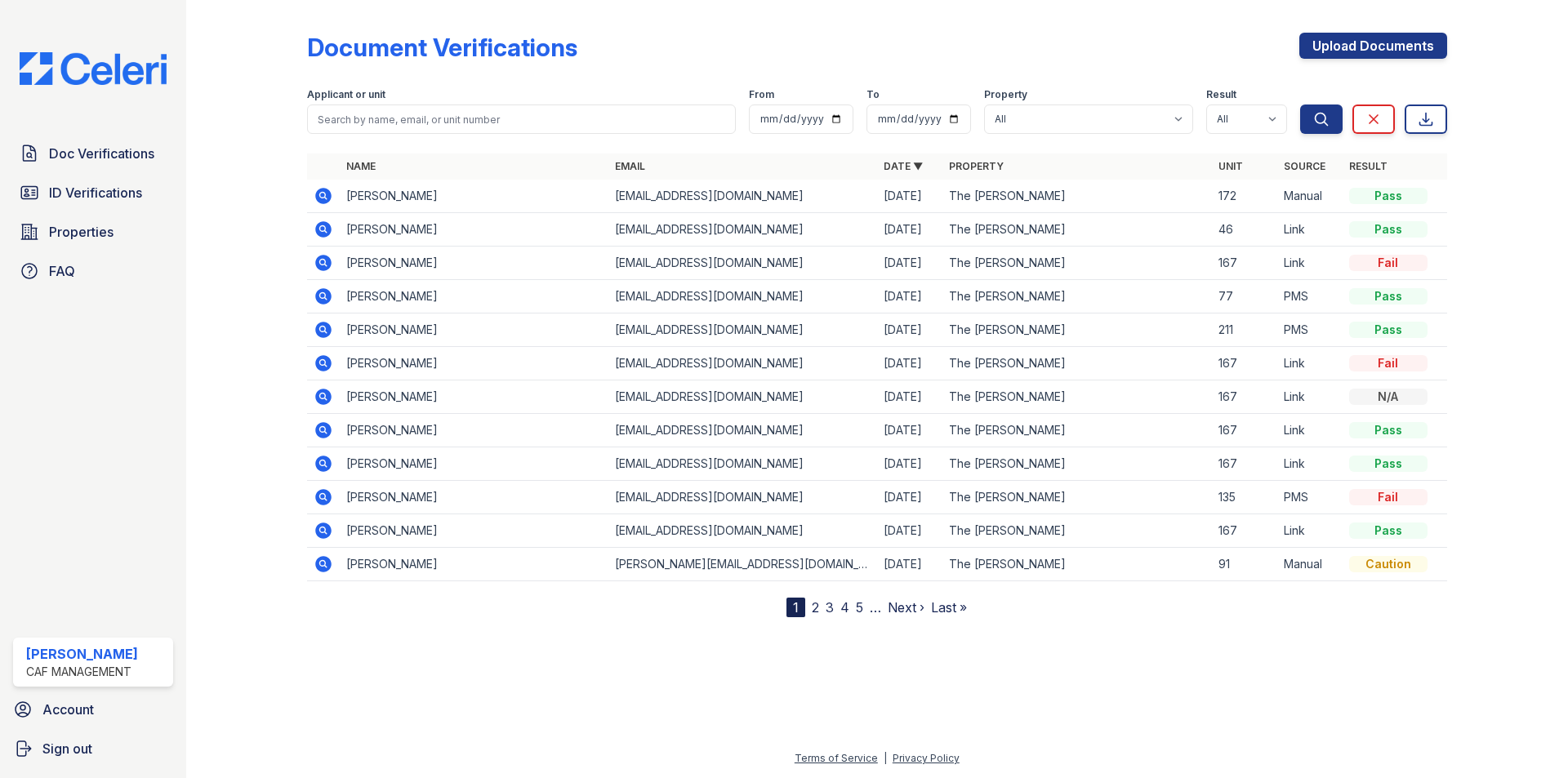
click at [325, 189] on icon at bounding box center [323, 196] width 16 height 16
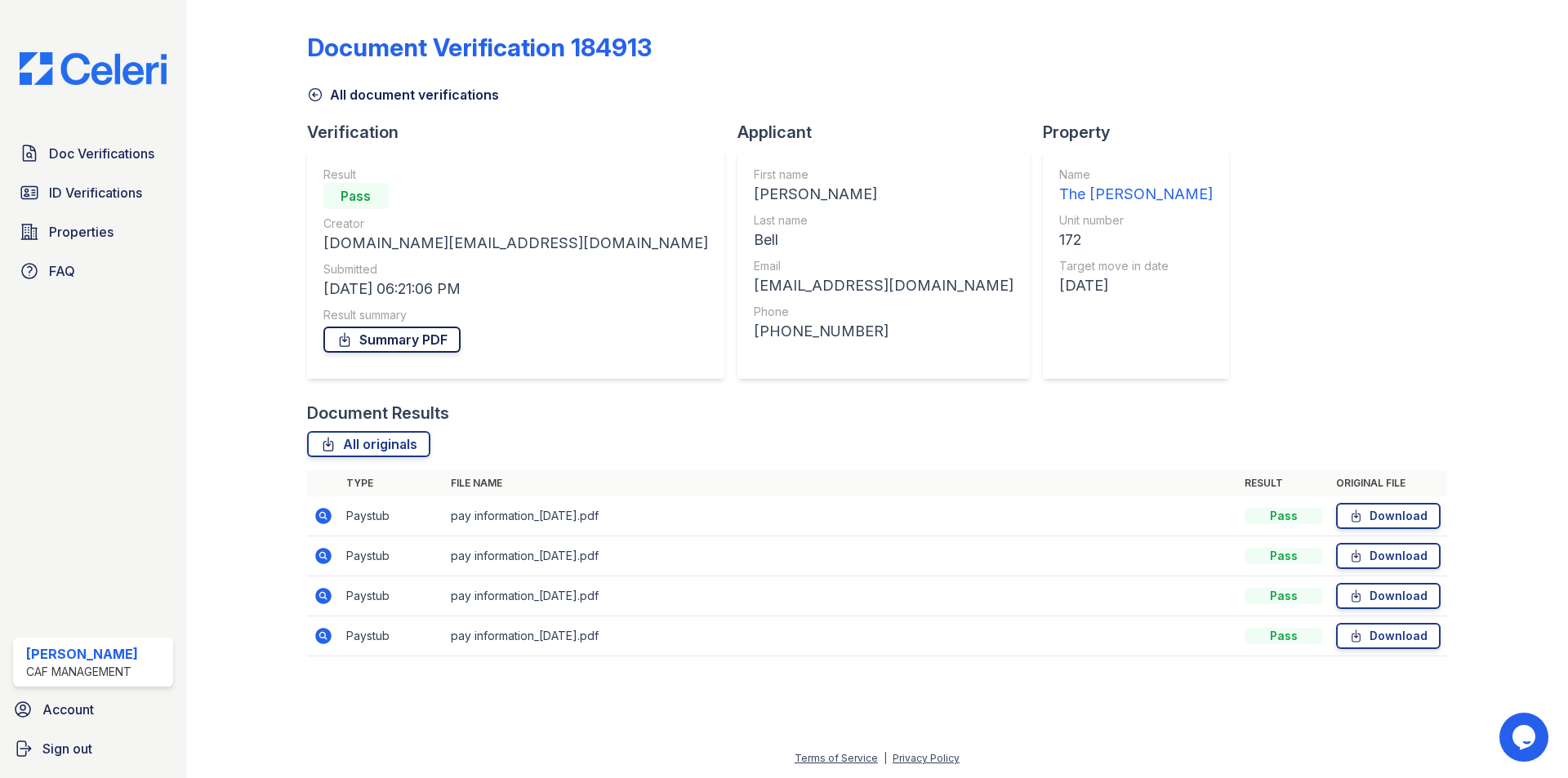
click at [436, 349] on link "Summary PDF" at bounding box center [392, 340] width 137 height 26
